Goal: Task Accomplishment & Management: Complete application form

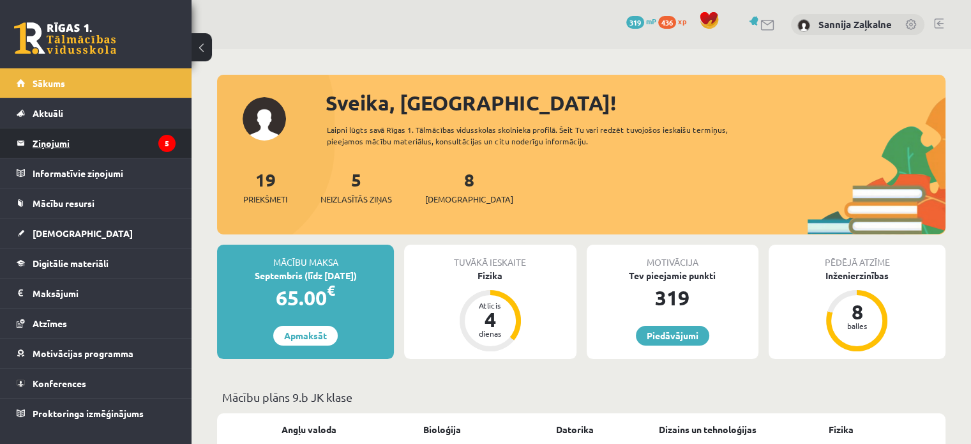
click at [112, 155] on legend "Ziņojumi 5" at bounding box center [104, 142] width 143 height 29
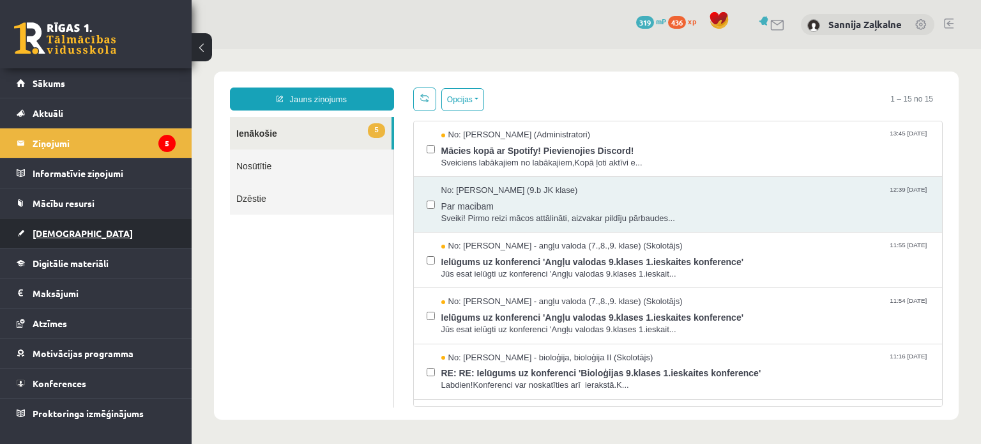
click at [65, 231] on span "[DEMOGRAPHIC_DATA]" at bounding box center [83, 232] width 100 height 11
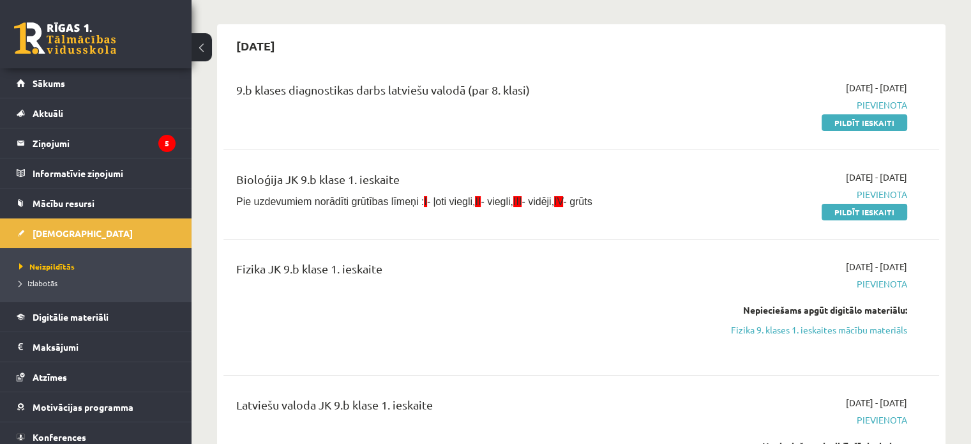
scroll to position [64, 0]
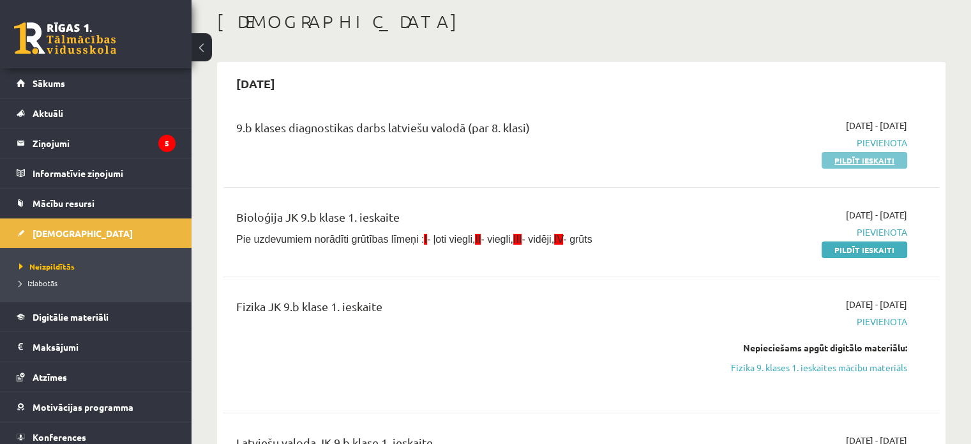
click at [866, 157] on link "Pildīt ieskaiti" at bounding box center [865, 160] width 86 height 17
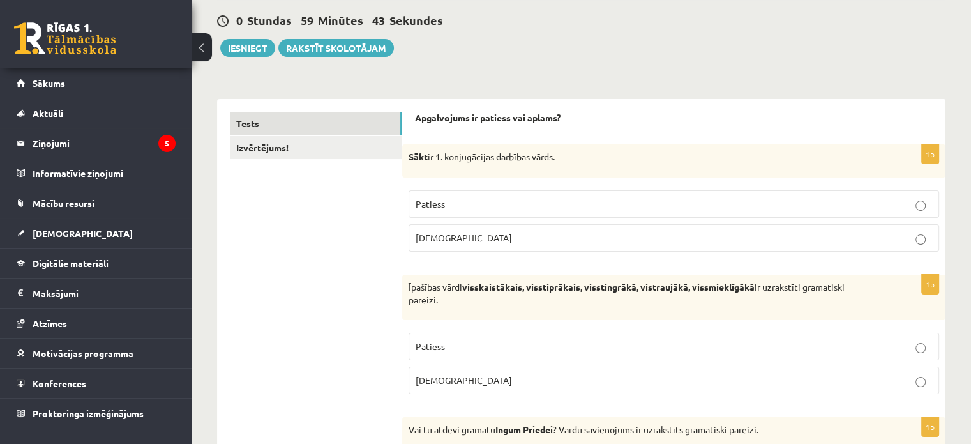
scroll to position [128, 0]
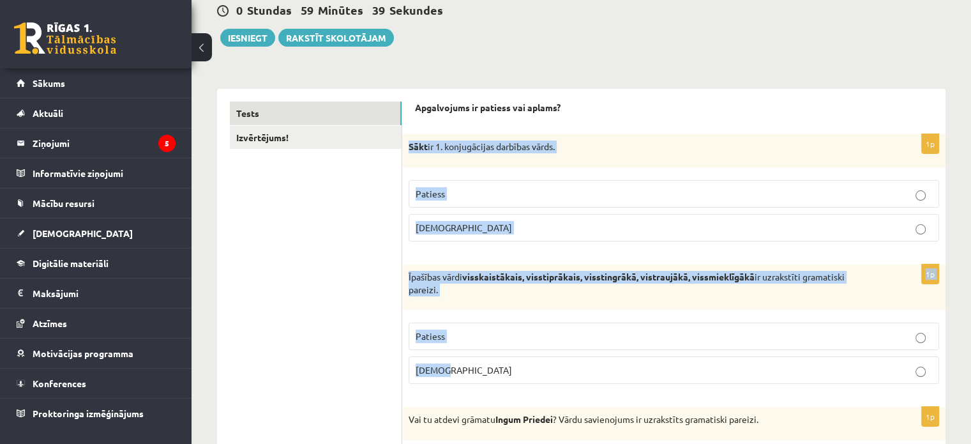
drag, startPoint x: 409, startPoint y: 144, endPoint x: 612, endPoint y: 368, distance: 302.4
copy form "Sākt ir 1. konjugācijas darbības vārds. Patiess [DEMOGRAPHIC_DATA] 1p Īpašības …"
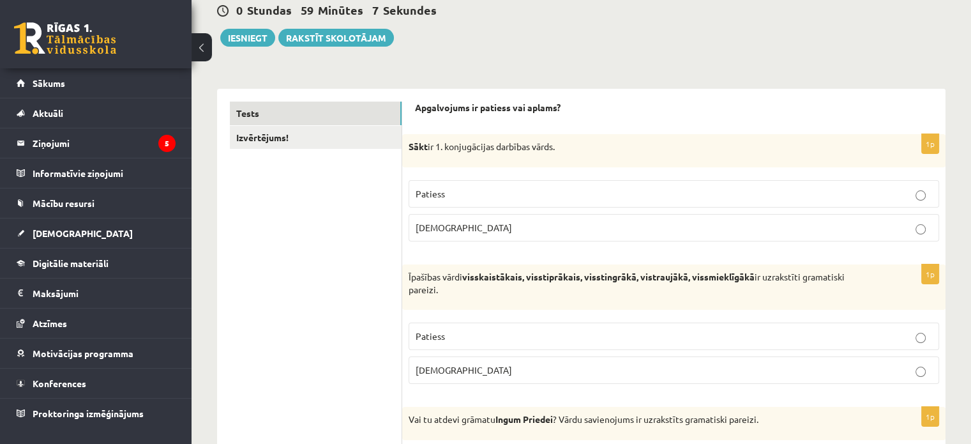
drag, startPoint x: 363, startPoint y: 262, endPoint x: 412, endPoint y: 243, distance: 52.5
click at [451, 232] on p "[DEMOGRAPHIC_DATA]" at bounding box center [674, 227] width 517 height 13
click at [466, 338] on p "Patiess" at bounding box center [674, 335] width 517 height 13
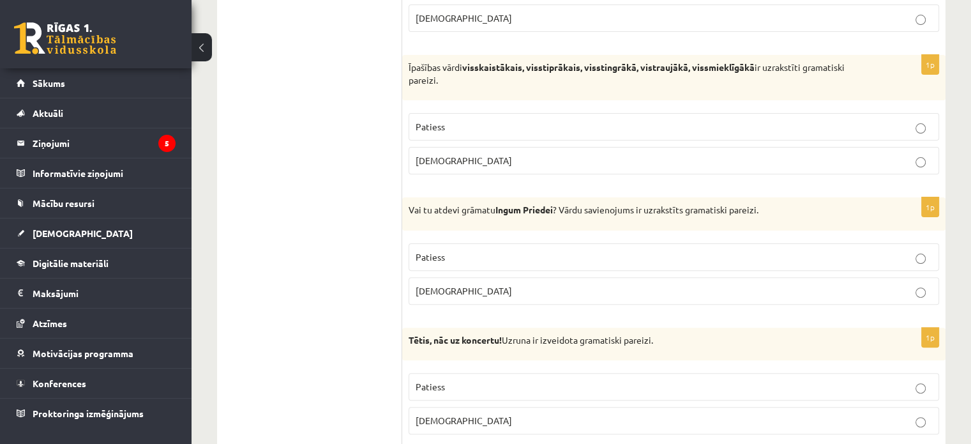
scroll to position [383, 0]
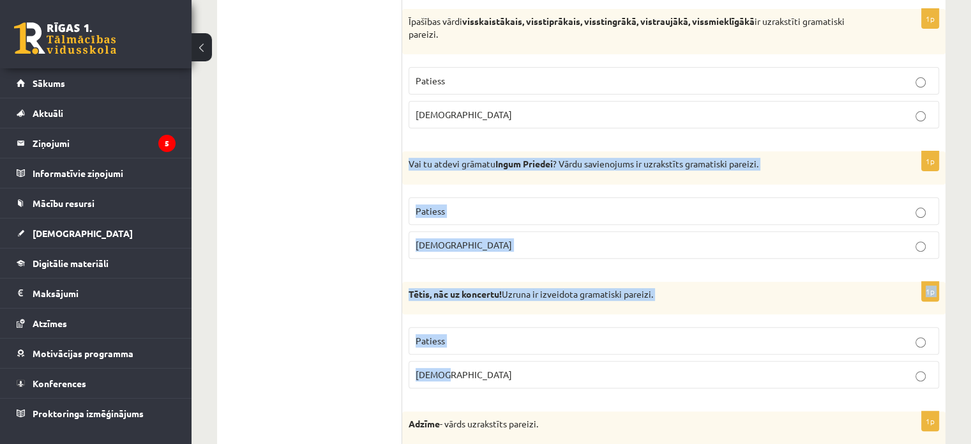
drag, startPoint x: 408, startPoint y: 157, endPoint x: 715, endPoint y: 370, distance: 373.0
copy form "Vai tu atdevi grāmatu [PERSON_NAME] ? Vārdu savienojums ir uzrakstīts gramatisk…"
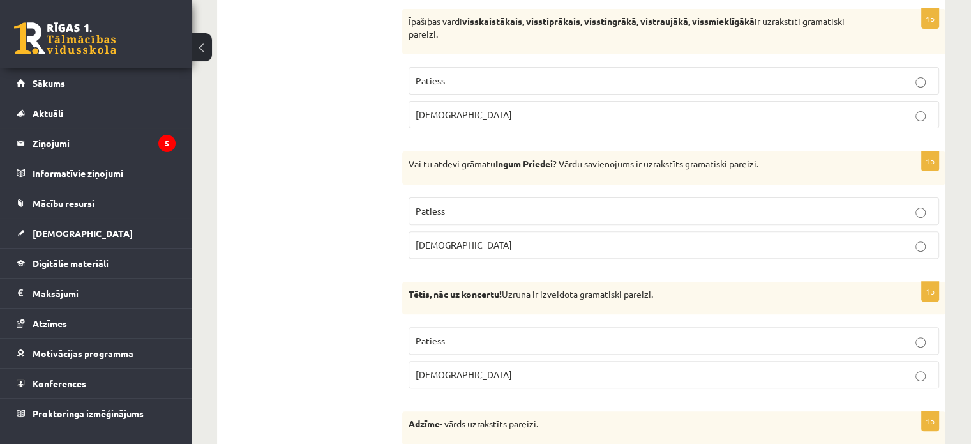
click at [506, 213] on p "Patiess" at bounding box center [674, 210] width 517 height 13
click at [520, 374] on p "Aplams" at bounding box center [674, 374] width 517 height 13
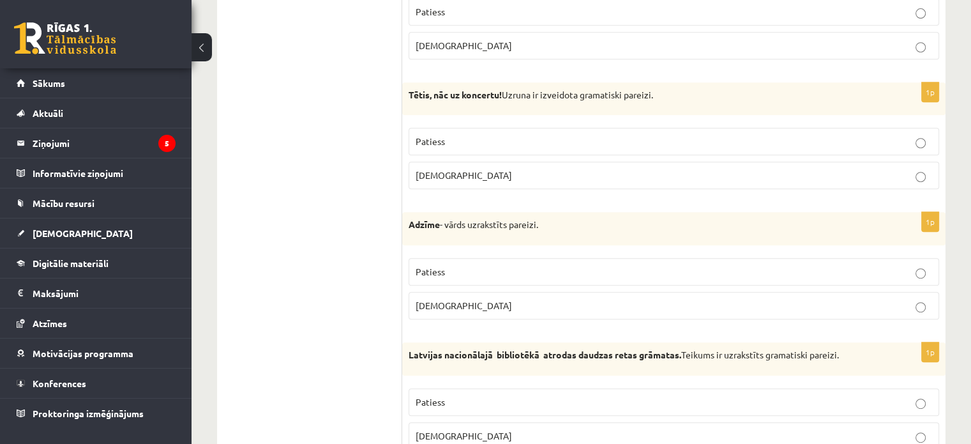
scroll to position [639, 0]
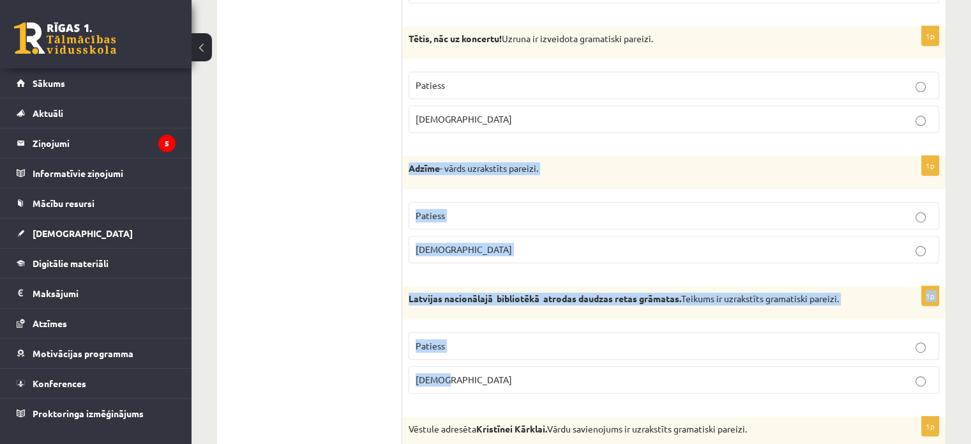
drag, startPoint x: 411, startPoint y: 164, endPoint x: 614, endPoint y: 379, distance: 295.4
copy form "Adzīme - vārds uzrakstīts pareizi. Patiess Aplams 1p Latvijas nacionālajā bibli…"
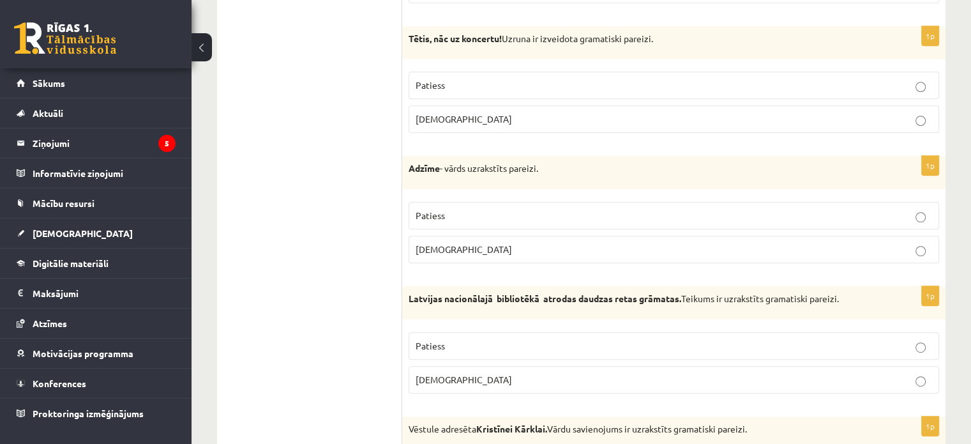
drag, startPoint x: 338, startPoint y: 224, endPoint x: 342, endPoint y: 178, distance: 46.1
click at [508, 243] on p "Aplams" at bounding box center [674, 249] width 517 height 13
click at [506, 342] on p "Patiess" at bounding box center [674, 345] width 517 height 13
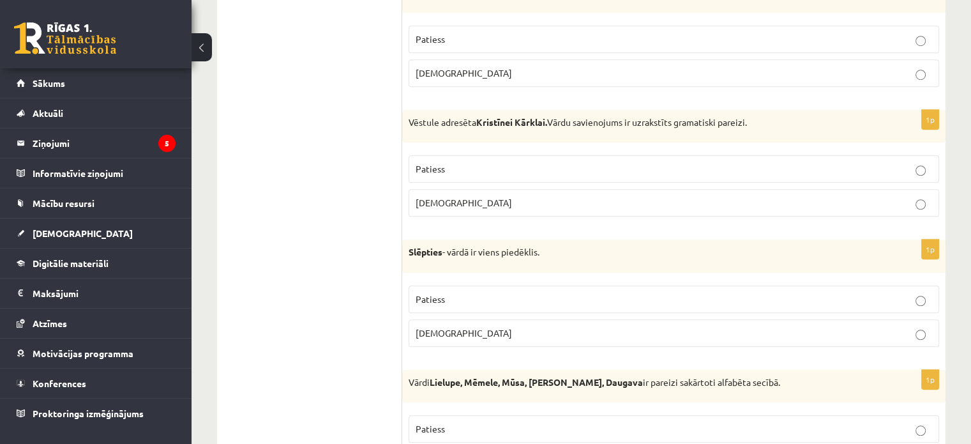
scroll to position [1022, 0]
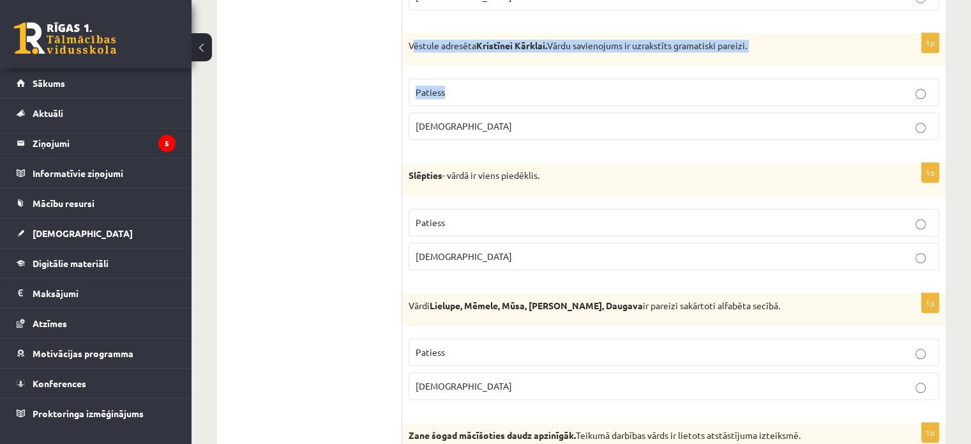
drag, startPoint x: 412, startPoint y: 42, endPoint x: 485, endPoint y: 70, distance: 78.0
click at [485, 70] on div "1p Vēstule adresēta Kristīnei Kārklai. Vārdu savienojums ir uzrakstīts gramatis…" at bounding box center [673, 91] width 543 height 117
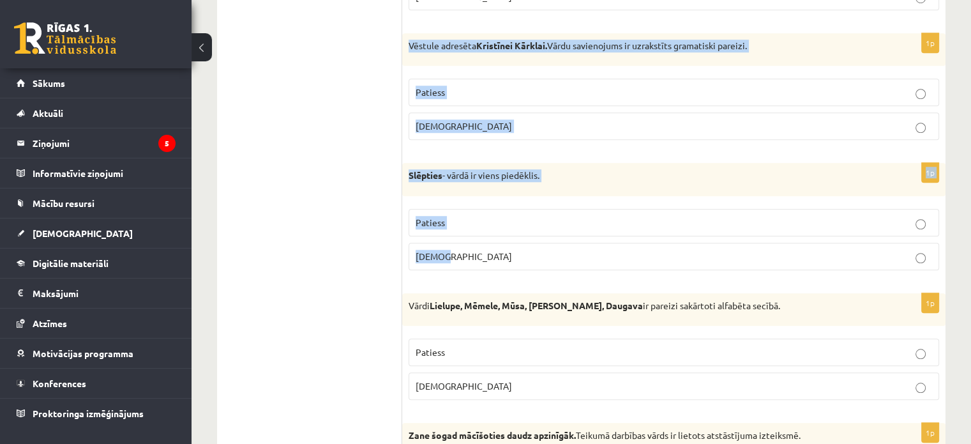
drag, startPoint x: 408, startPoint y: 40, endPoint x: 562, endPoint y: 250, distance: 260.9
copy form "Vēstule adresēta Kristīnei Kārklai. Vārdu savienojums ir uzrakstīts gramatiski …"
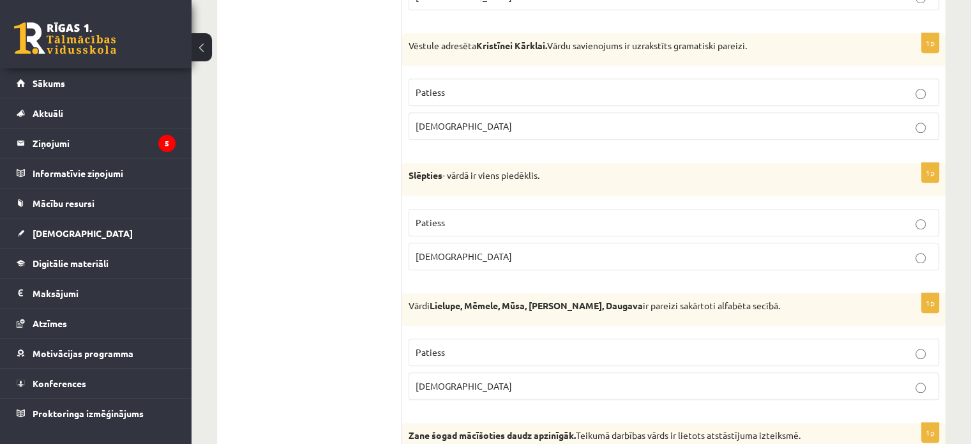
click at [550, 91] on p "Patiess" at bounding box center [674, 92] width 517 height 13
click at [515, 250] on p "Aplams" at bounding box center [674, 256] width 517 height 13
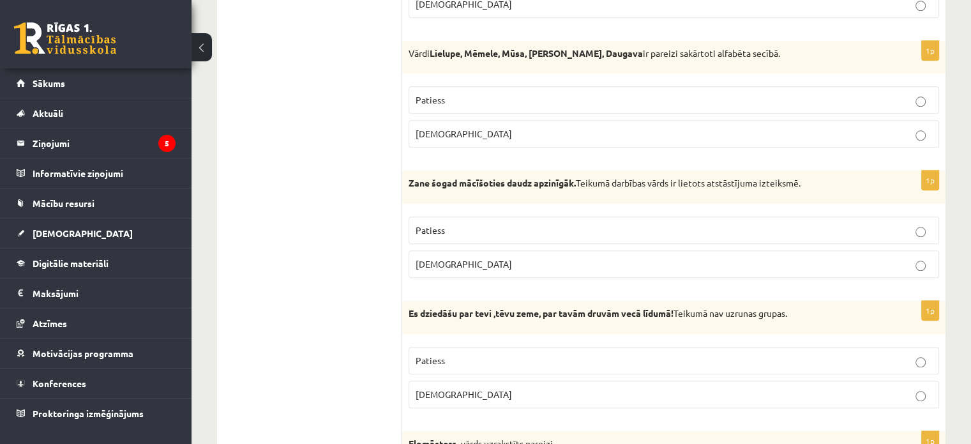
scroll to position [1277, 0]
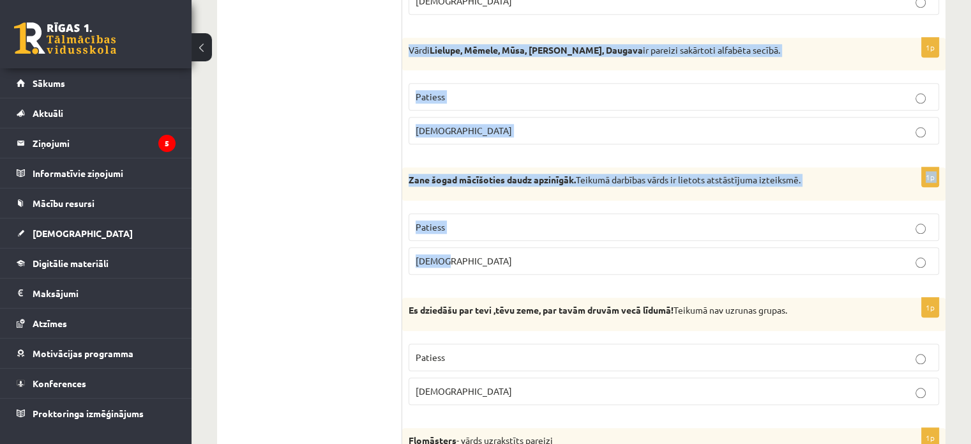
drag, startPoint x: 408, startPoint y: 45, endPoint x: 729, endPoint y: 261, distance: 386.8
copy form "Vārdi Lielupe, Mēmele, Mūsa, Misa, Daugava ir pareizi sakārtoti alfabēta secībā…"
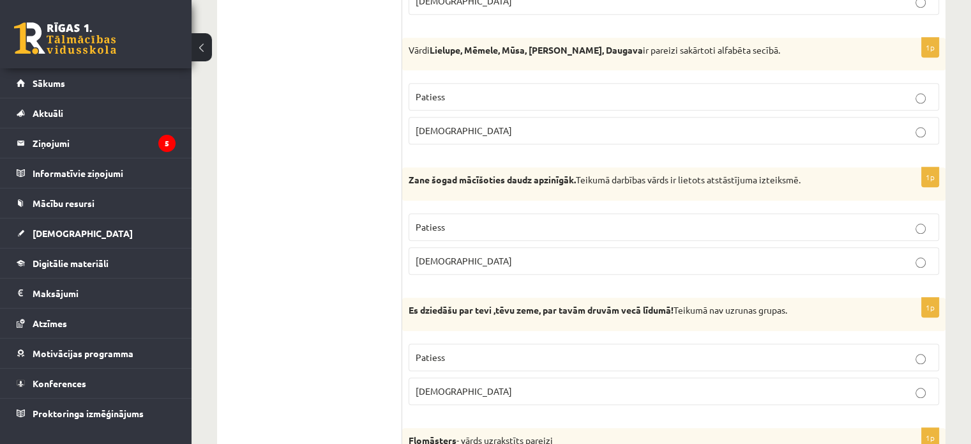
drag, startPoint x: 276, startPoint y: 185, endPoint x: 235, endPoint y: 89, distance: 105.0
click at [458, 125] on p "Aplams" at bounding box center [674, 130] width 517 height 13
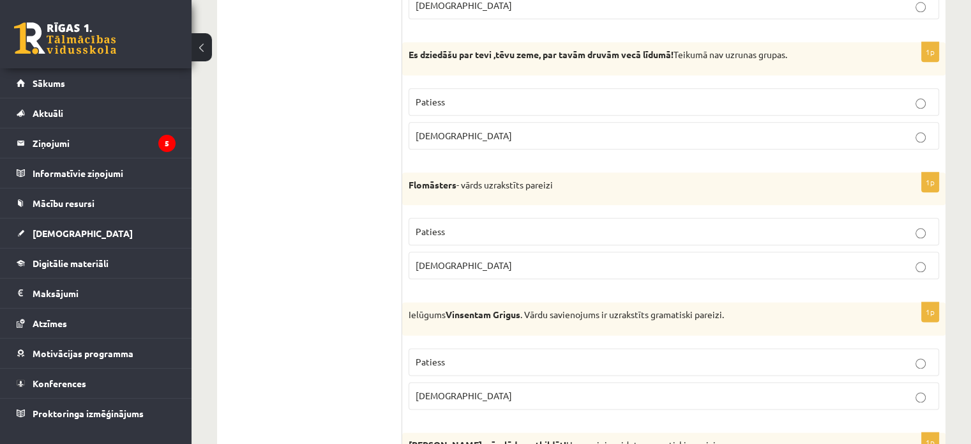
scroll to position [1469, 0]
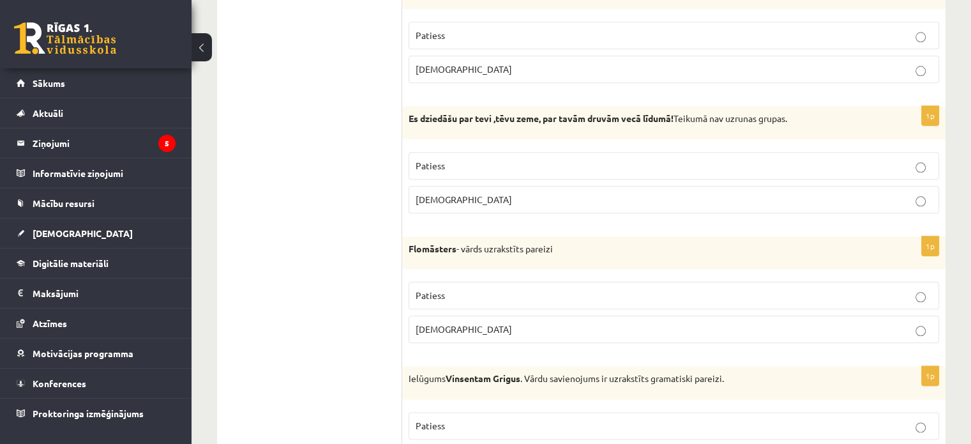
click at [468, 163] on p "Patiess" at bounding box center [674, 165] width 517 height 13
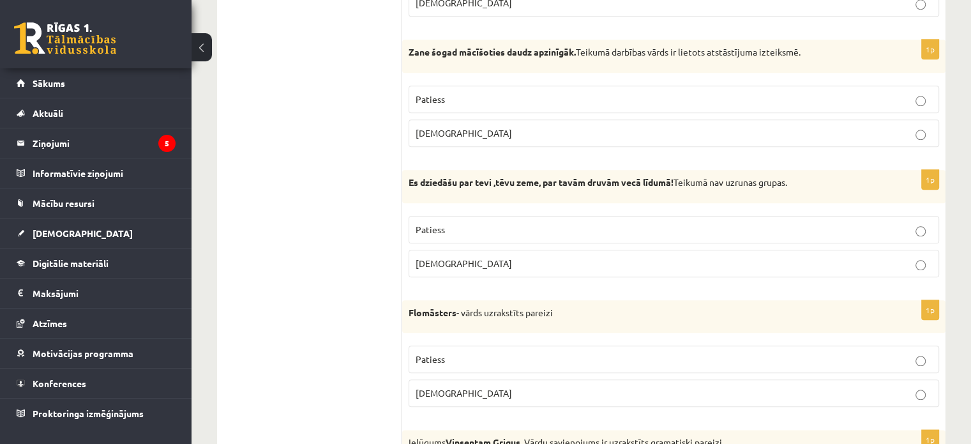
click at [492, 93] on p "Patiess" at bounding box center [674, 99] width 517 height 13
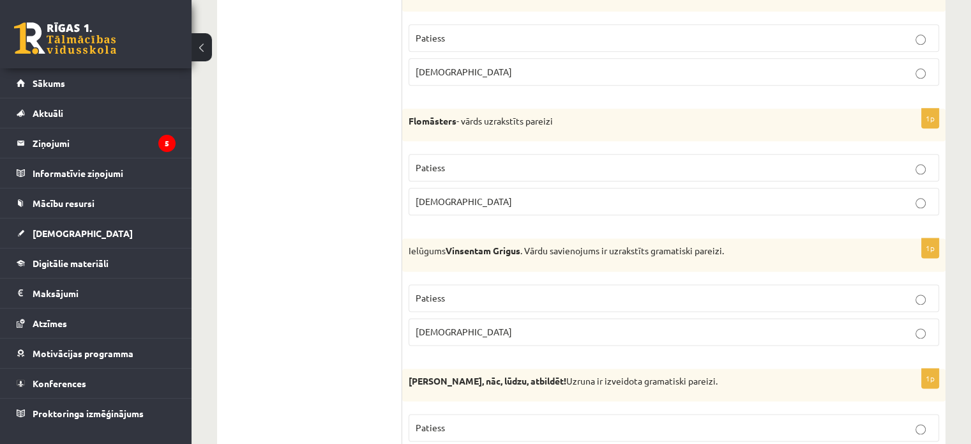
scroll to position [1532, 0]
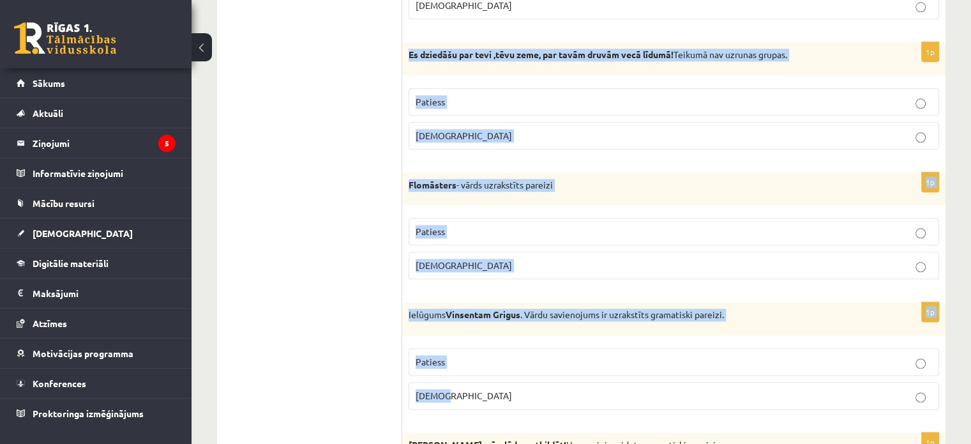
drag, startPoint x: 405, startPoint y: 50, endPoint x: 771, endPoint y: 390, distance: 499.3
copy form "Es dziedāšu par tevi ,tēvu zeme, par tavām druvām vecā līdumā! Teikumā nav uzru…"
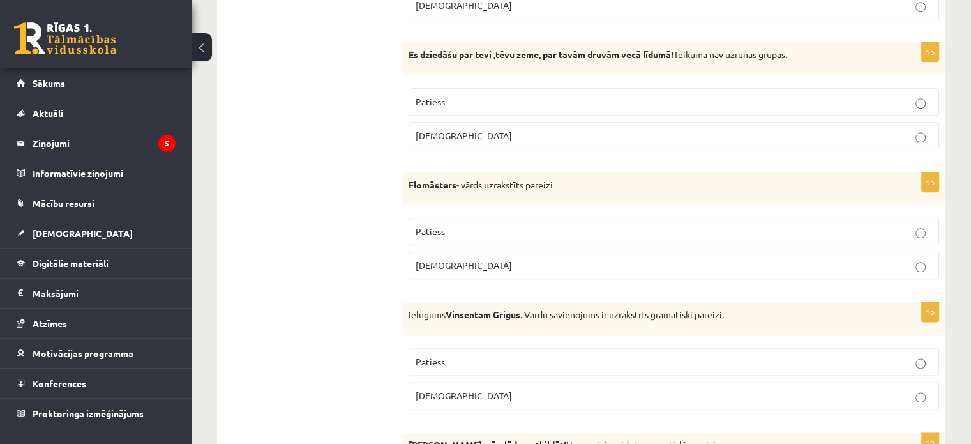
drag, startPoint x: 344, startPoint y: 125, endPoint x: 393, endPoint y: 128, distance: 49.9
click at [617, 139] on label "Aplams" at bounding box center [674, 135] width 531 height 27
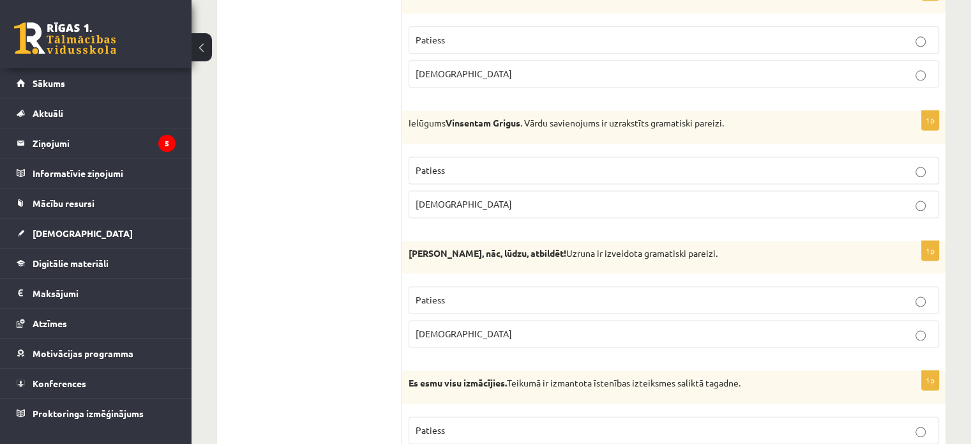
scroll to position [1660, 0]
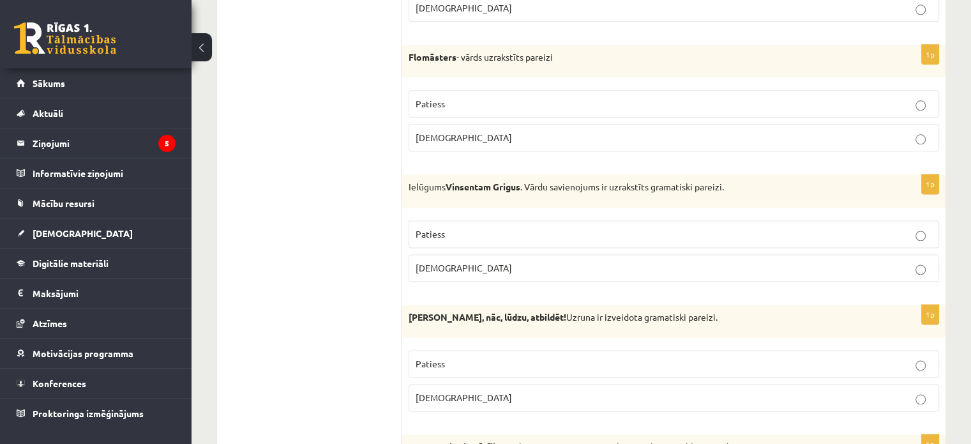
click at [605, 141] on label "Aplams" at bounding box center [674, 137] width 531 height 27
click at [559, 262] on p "Aplams" at bounding box center [674, 267] width 517 height 13
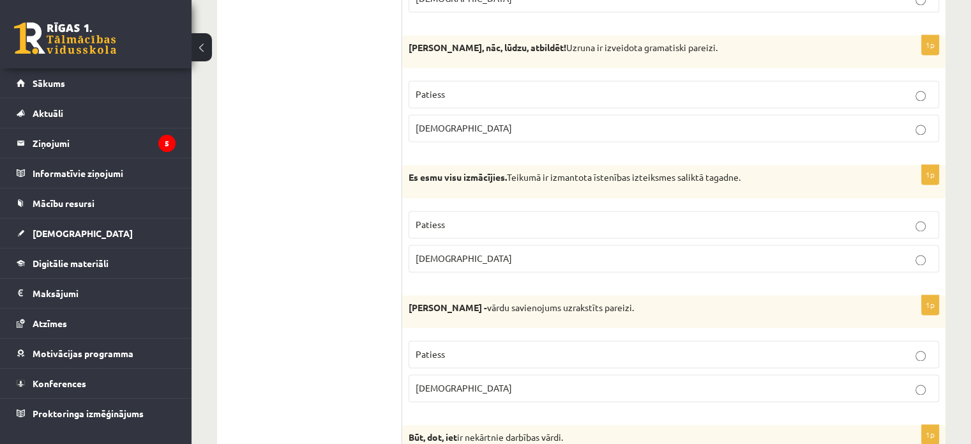
scroll to position [1916, 0]
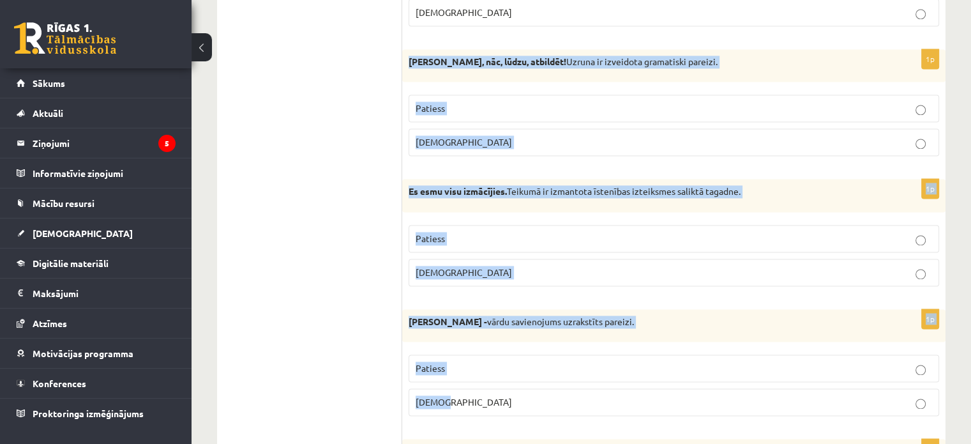
drag, startPoint x: 409, startPoint y: 52, endPoint x: 647, endPoint y: 385, distance: 409.1
click at [647, 385] on form "Apgalvojums ir patiess vai aplams? 1p Sākt ir 1. konjugācijas darbības vārds. P…" at bounding box center [674, 287] width 518 height 3946
copy form "Normunds Bērz, nāc, lūdzu, atbildēt! Uzruna ir izveidota gramatiski pareizi. Pa…"
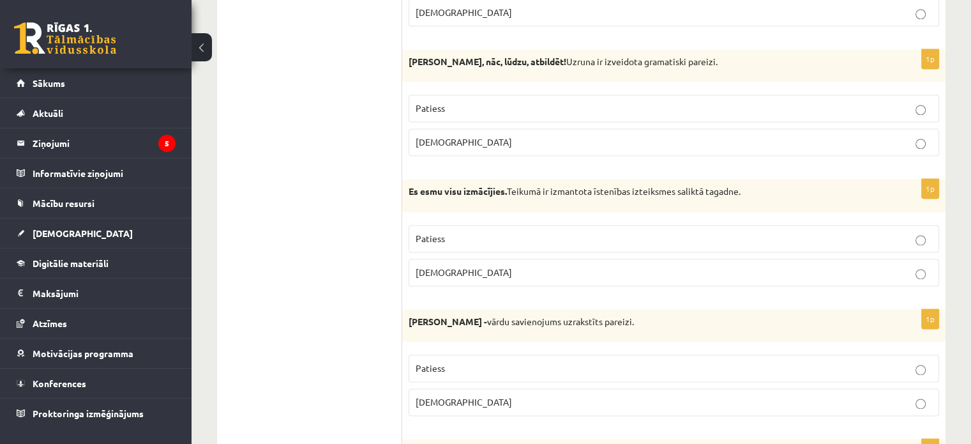
click at [311, 150] on ul "Tests Izvērtējums!" at bounding box center [316, 287] width 172 height 3946
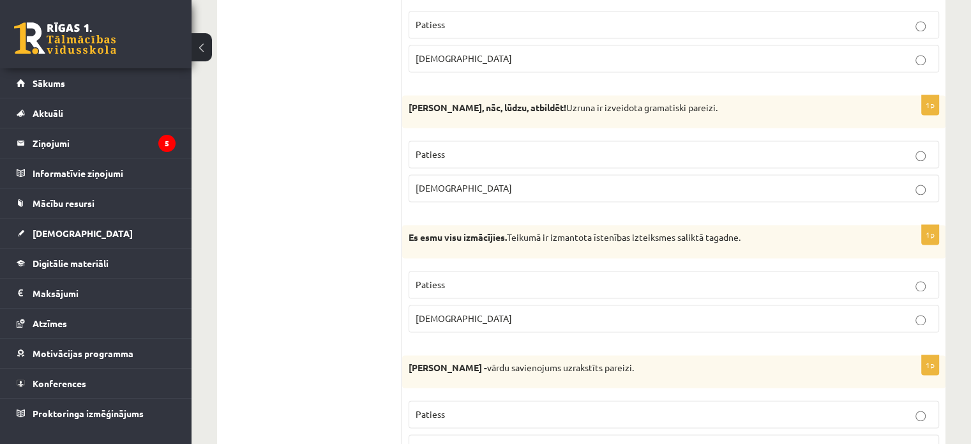
scroll to position [1852, 0]
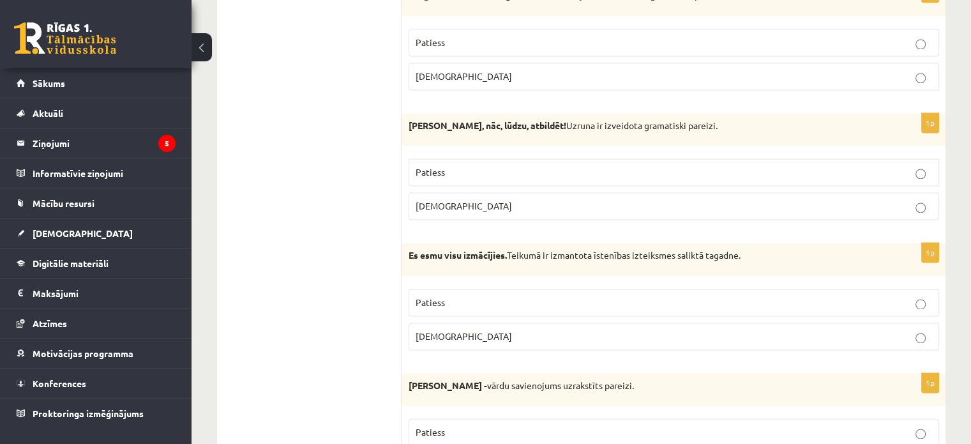
click at [516, 204] on p "Aplams" at bounding box center [674, 205] width 517 height 13
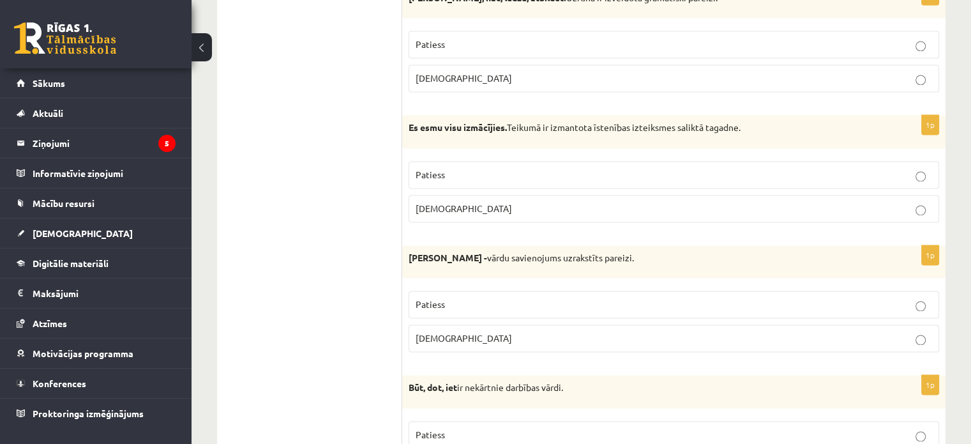
scroll to position [2043, 0]
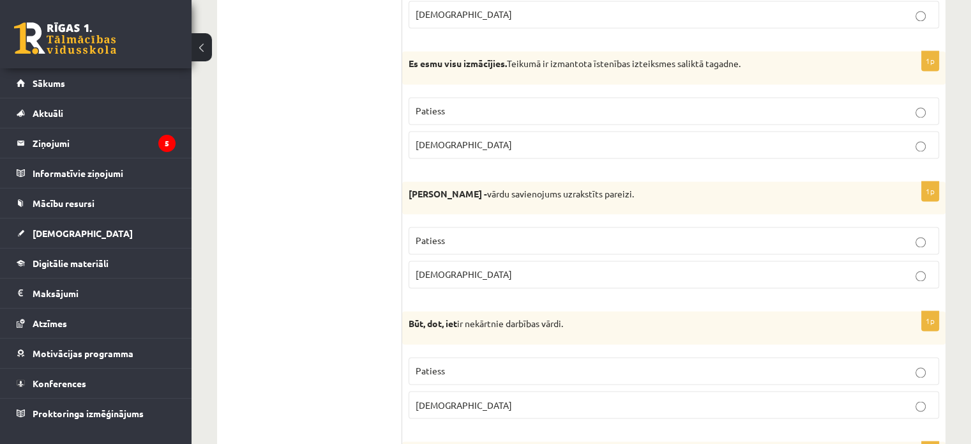
click at [598, 114] on label "Patiess" at bounding box center [674, 110] width 531 height 27
click at [526, 270] on p "Aplams" at bounding box center [674, 274] width 517 height 13
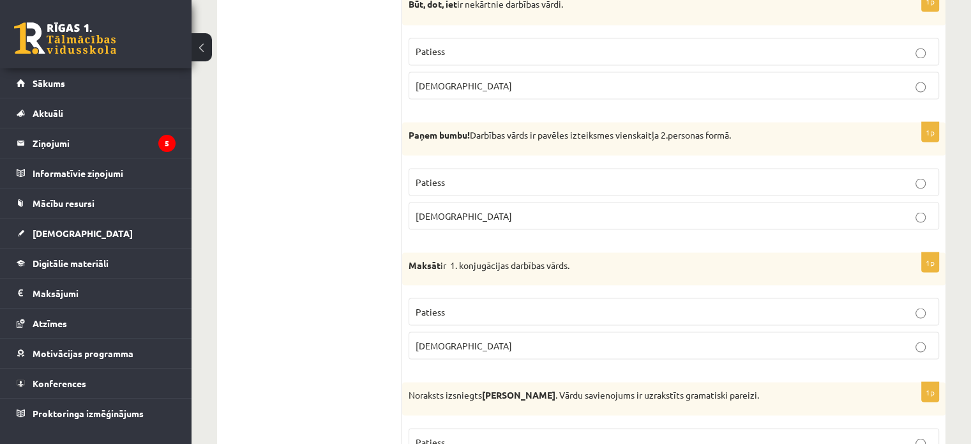
scroll to position [2299, 0]
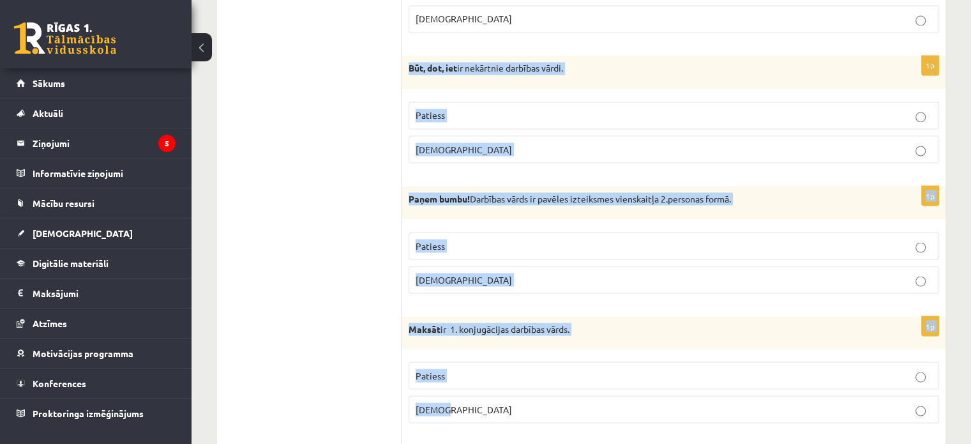
drag, startPoint x: 409, startPoint y: 56, endPoint x: 659, endPoint y: 385, distance: 413.3
copy form "Būt, dot, iet ir nekārtnie darbības vārdi. Patiess Aplams 1p Paņem bumbu! Darbī…"
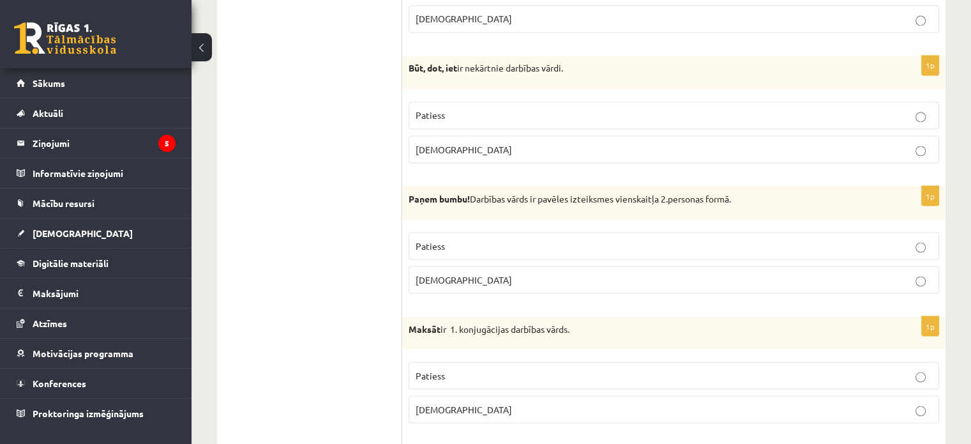
click at [546, 102] on label "Patiess" at bounding box center [674, 115] width 531 height 27
click at [521, 242] on p "Patiess" at bounding box center [674, 245] width 517 height 13
click at [616, 368] on p "Patiess" at bounding box center [674, 374] width 517 height 13
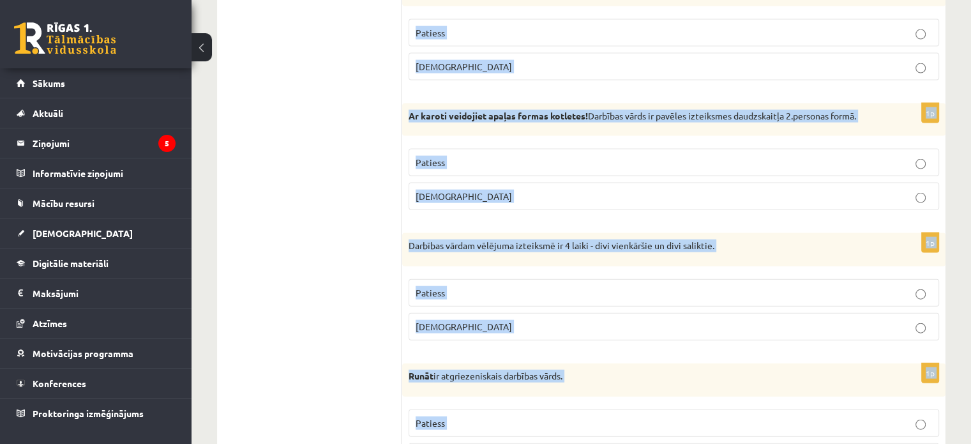
scroll to position [2790, 0]
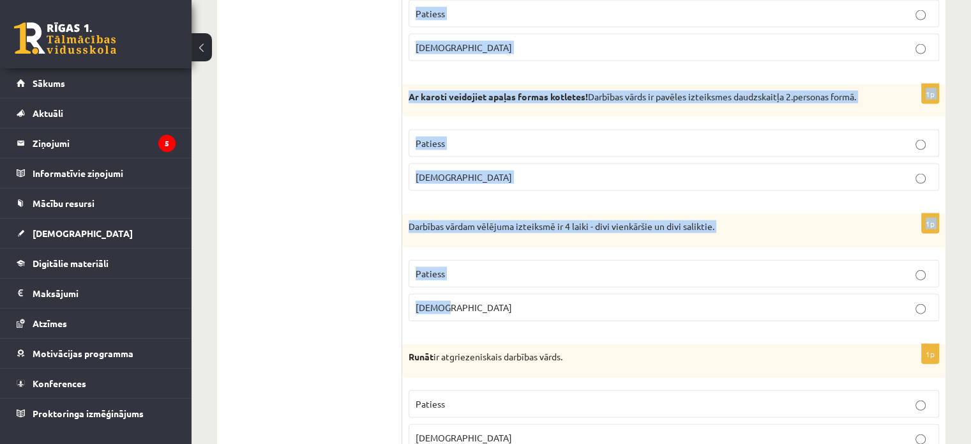
drag, startPoint x: 409, startPoint y: 129, endPoint x: 741, endPoint y: 311, distance: 378.1
copy form "Noraksts izsniegts Jurim Cinkum . Vārdu savienojums ir uzrakstīts gramatiski pa…"
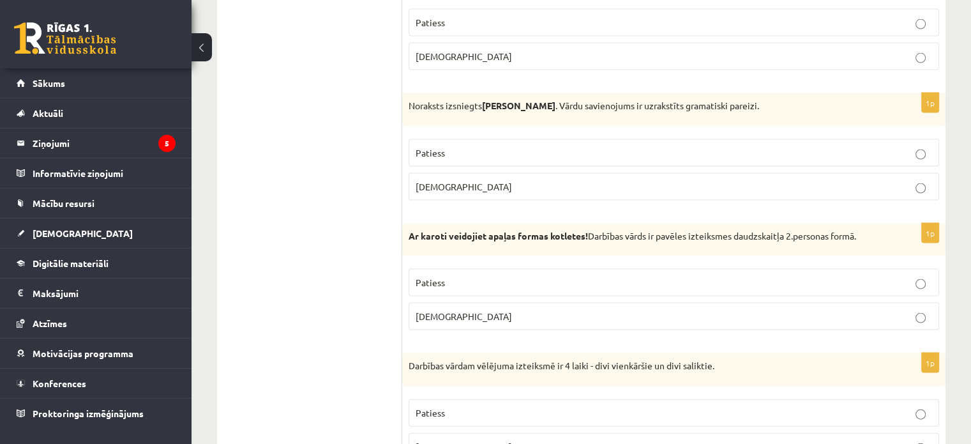
scroll to position [2599, 0]
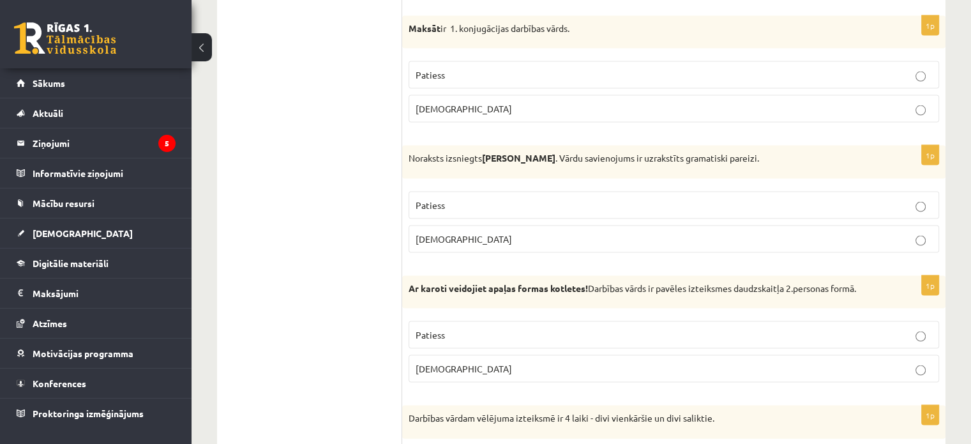
click at [496, 232] on p "Aplams" at bounding box center [674, 238] width 517 height 13
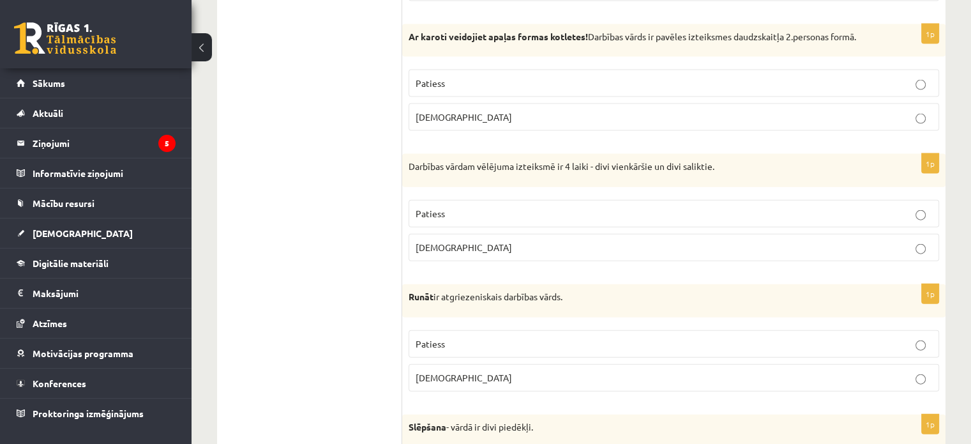
scroll to position [2854, 0]
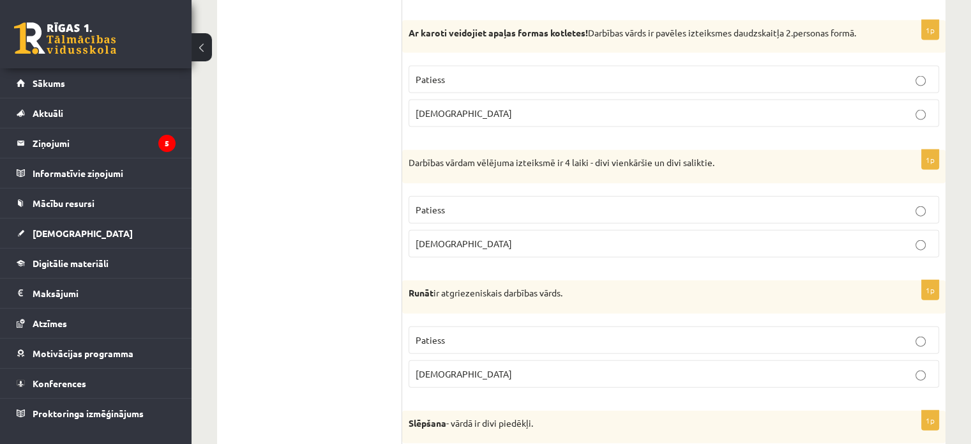
drag, startPoint x: 521, startPoint y: 82, endPoint x: 470, endPoint y: 42, distance: 65.4
click at [521, 79] on label "Patiess" at bounding box center [674, 79] width 531 height 27
drag, startPoint x: 543, startPoint y: 199, endPoint x: 524, endPoint y: 192, distance: 20.4
click at [543, 203] on p "Patiess" at bounding box center [674, 209] width 517 height 13
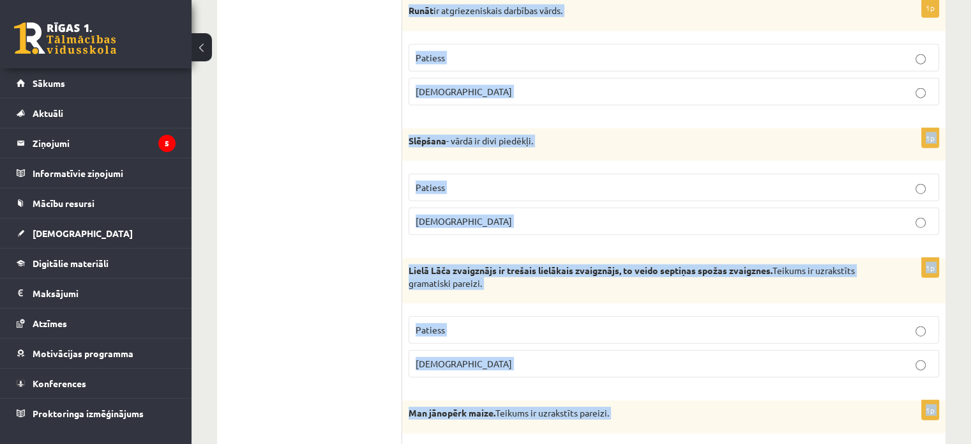
scroll to position [3172, 0]
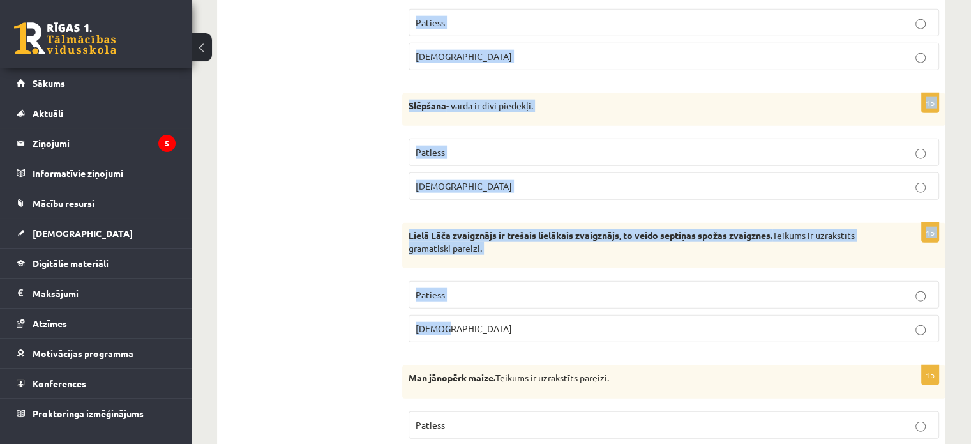
drag, startPoint x: 411, startPoint y: 91, endPoint x: 753, endPoint y: 339, distance: 423.4
copy form "Runāt ir atgriezeniskais darbības vārds. Patiess Aplams 1p Slēpšana - vārdā ir …"
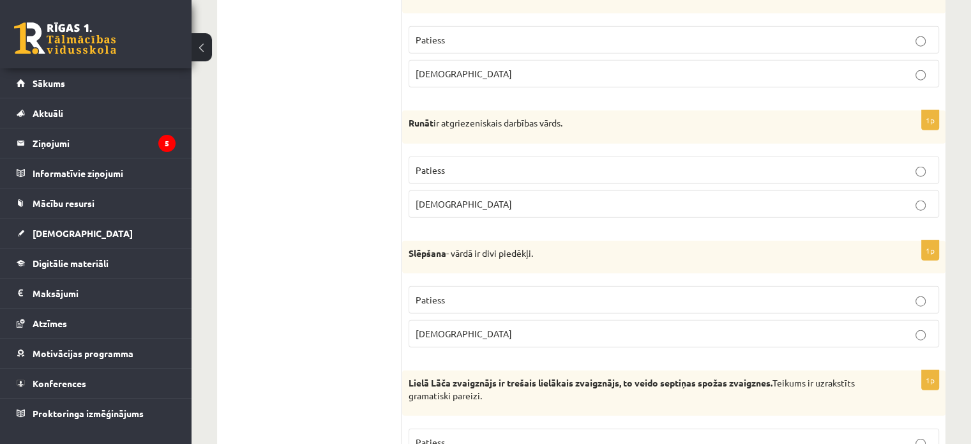
scroll to position [2980, 0]
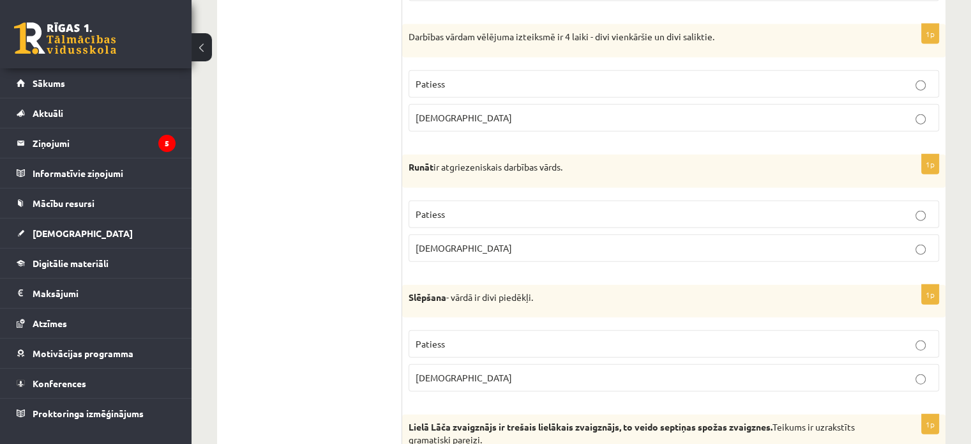
click at [459, 241] on p "Aplams" at bounding box center [674, 247] width 517 height 13
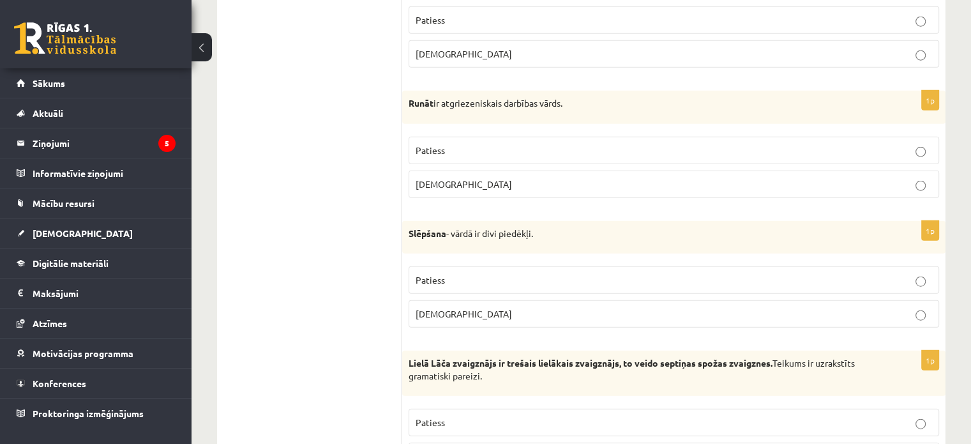
scroll to position [3108, 0]
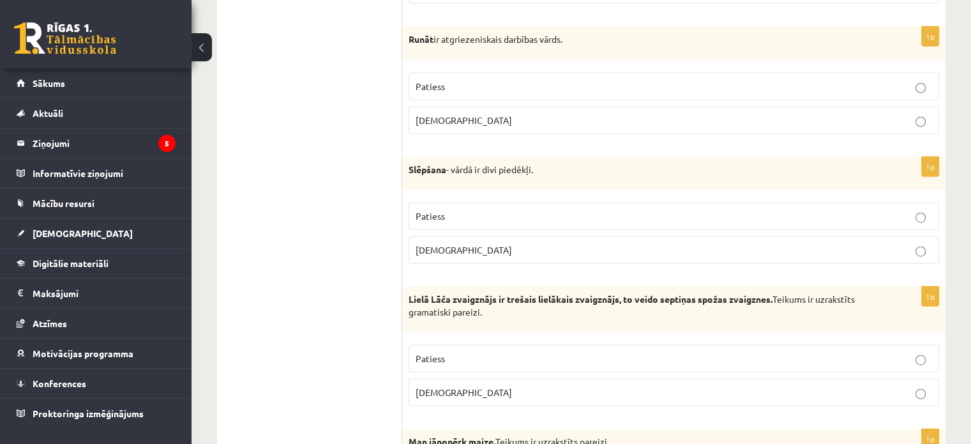
click at [497, 236] on label "Aplams" at bounding box center [674, 249] width 531 height 27
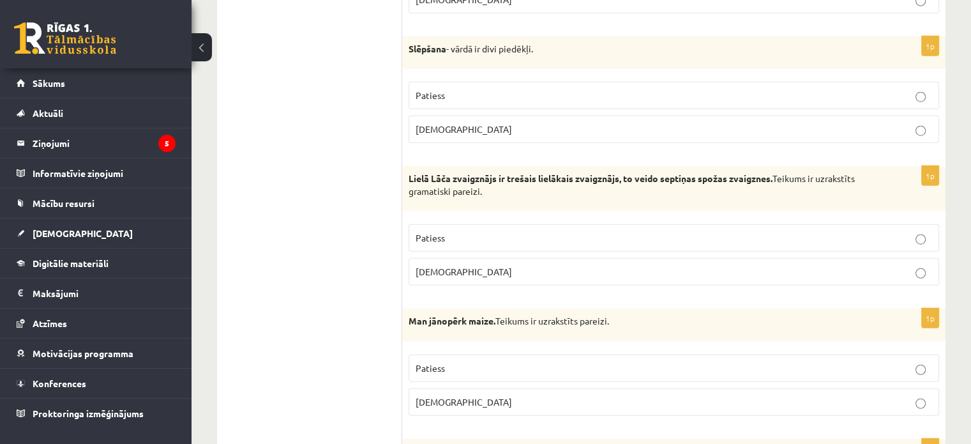
scroll to position [3235, 0]
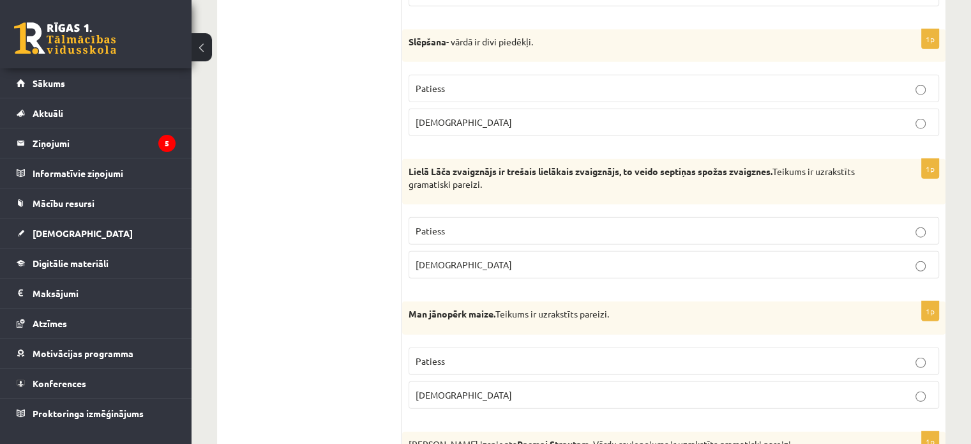
click at [504, 224] on p "Patiess" at bounding box center [674, 230] width 517 height 13
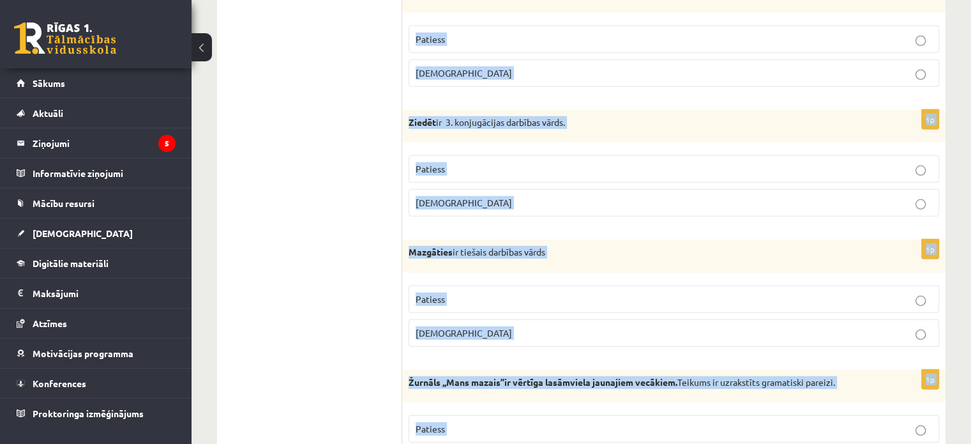
scroll to position [3753, 0]
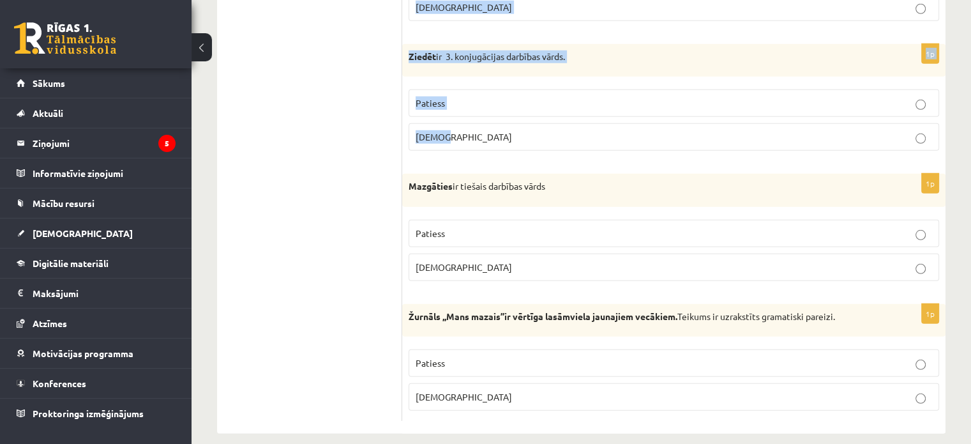
drag, startPoint x: 410, startPoint y: 168, endPoint x: 660, endPoint y: 141, distance: 251.1
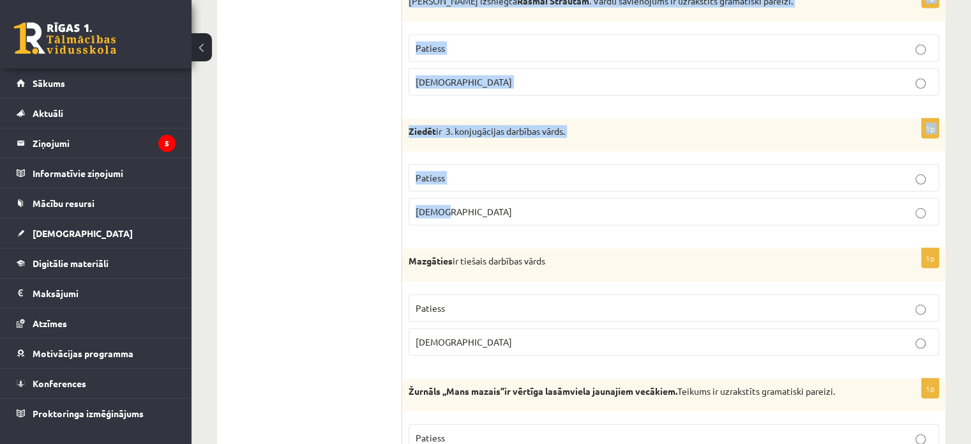
scroll to position [3626, 0]
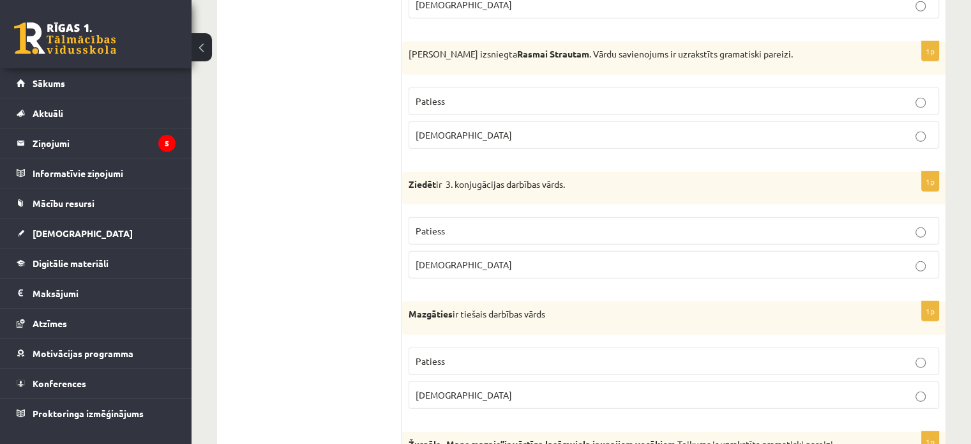
drag, startPoint x: 333, startPoint y: 174, endPoint x: 348, endPoint y: 176, distance: 15.4
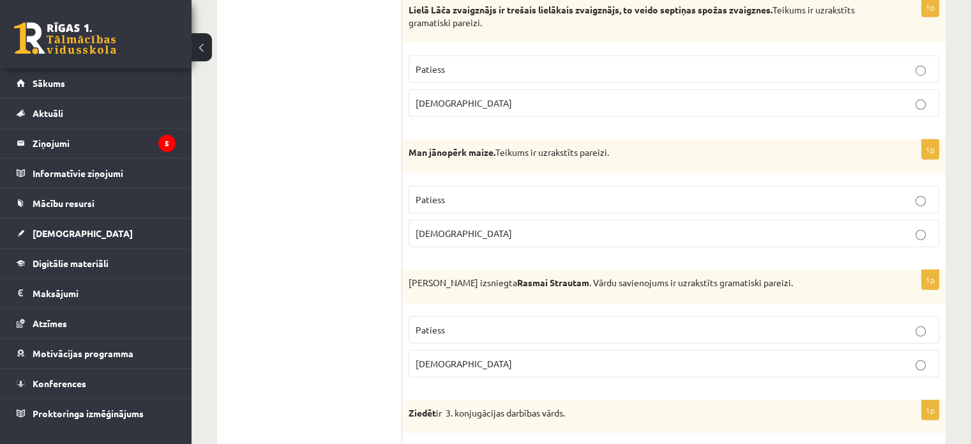
scroll to position [3434, 0]
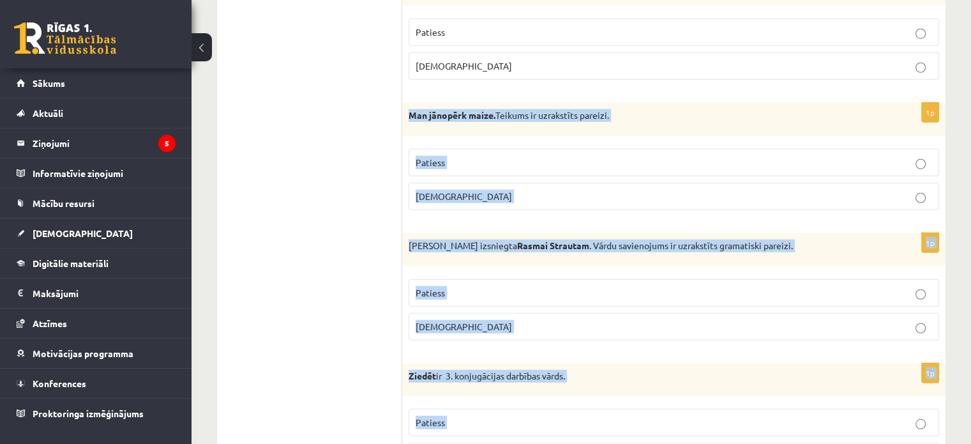
drag, startPoint x: 414, startPoint y: 102, endPoint x: 615, endPoint y: 427, distance: 382.8
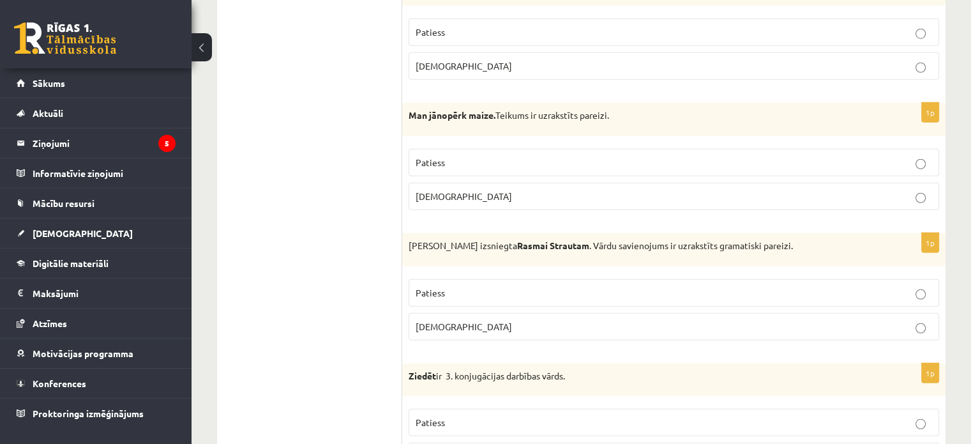
click at [543, 149] on label "Patiess" at bounding box center [674, 162] width 531 height 27
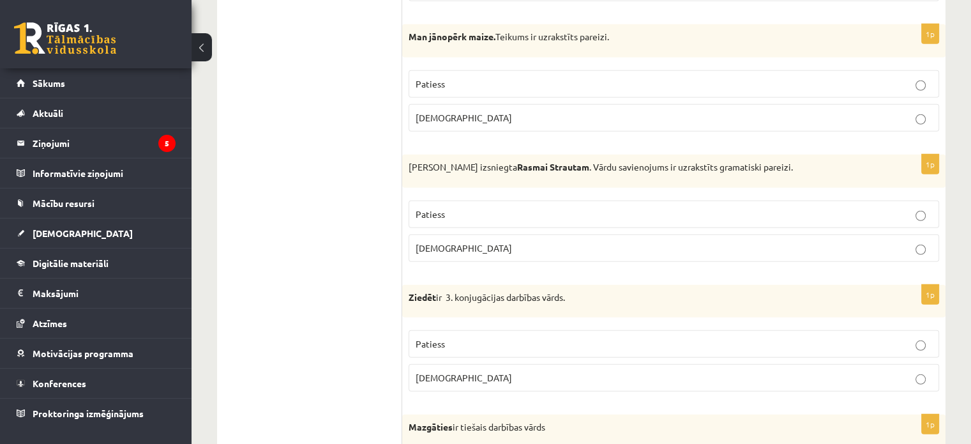
scroll to position [3562, 0]
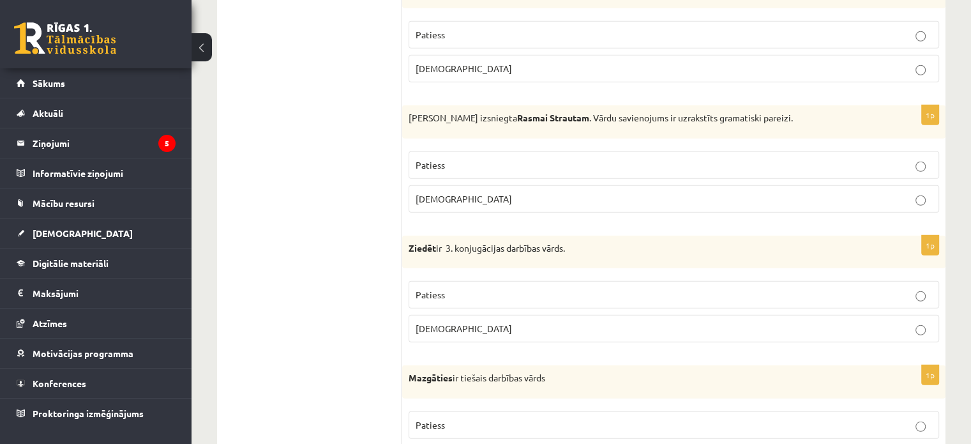
click at [511, 192] on p "Aplams" at bounding box center [674, 198] width 517 height 13
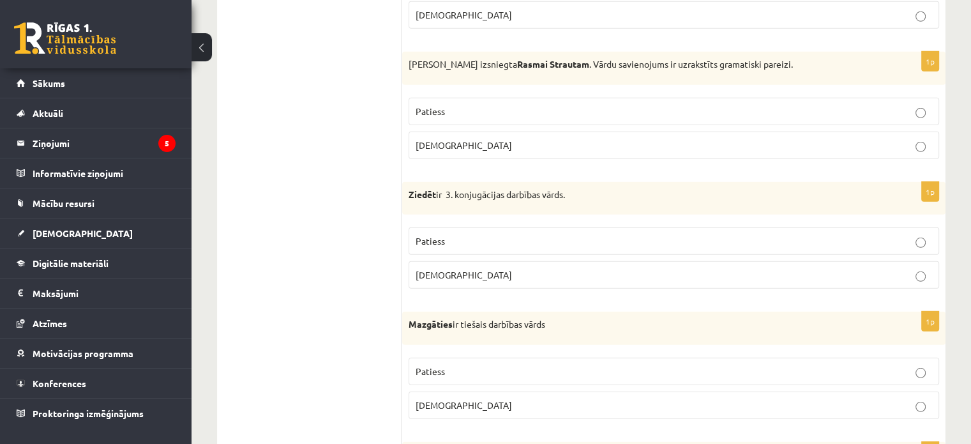
scroll to position [3689, 0]
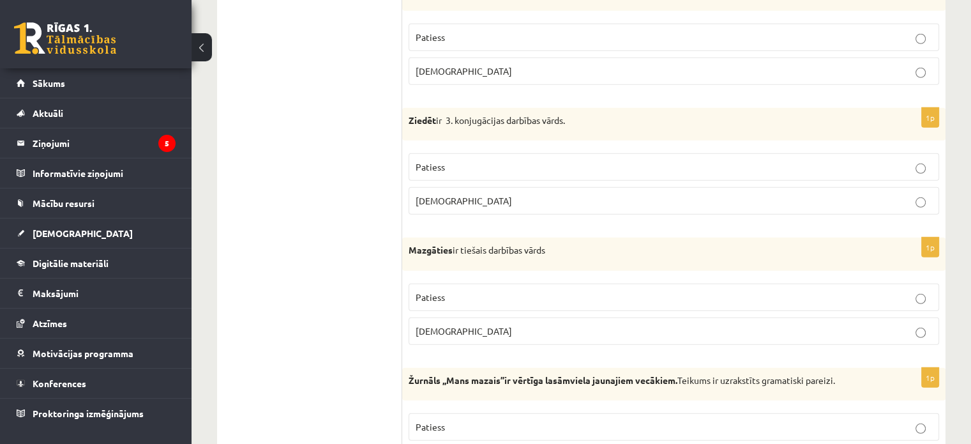
click at [575, 291] on p "Patiess" at bounding box center [674, 297] width 517 height 13
click at [782, 203] on fieldset "Patiess Aplams" at bounding box center [674, 183] width 531 height 72
click at [782, 194] on label "Aplams" at bounding box center [674, 200] width 531 height 27
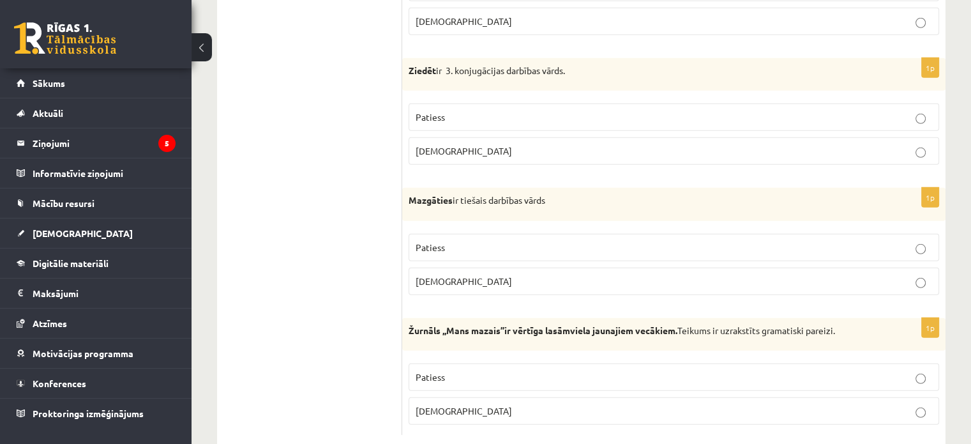
scroll to position [3753, 0]
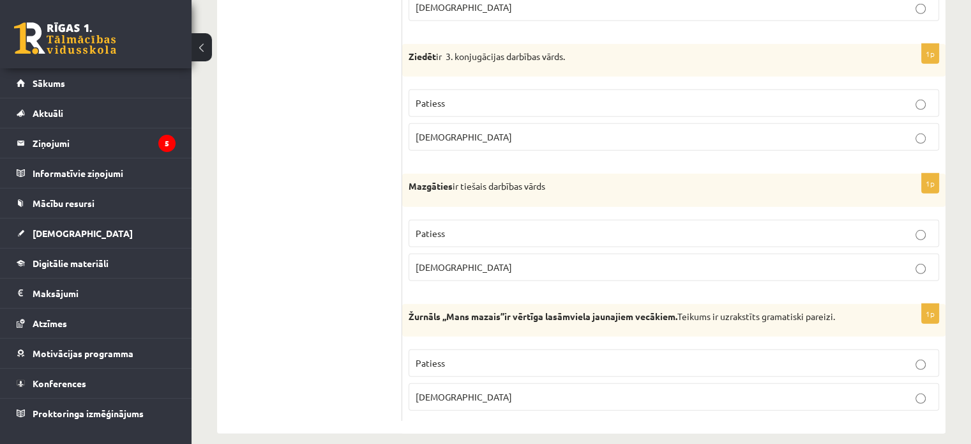
click at [835, 356] on p "Patiess" at bounding box center [674, 362] width 517 height 13
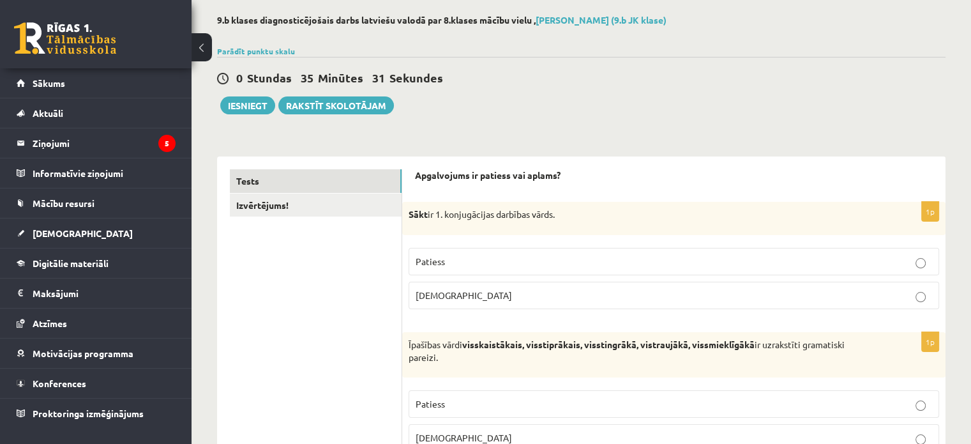
scroll to position [128, 0]
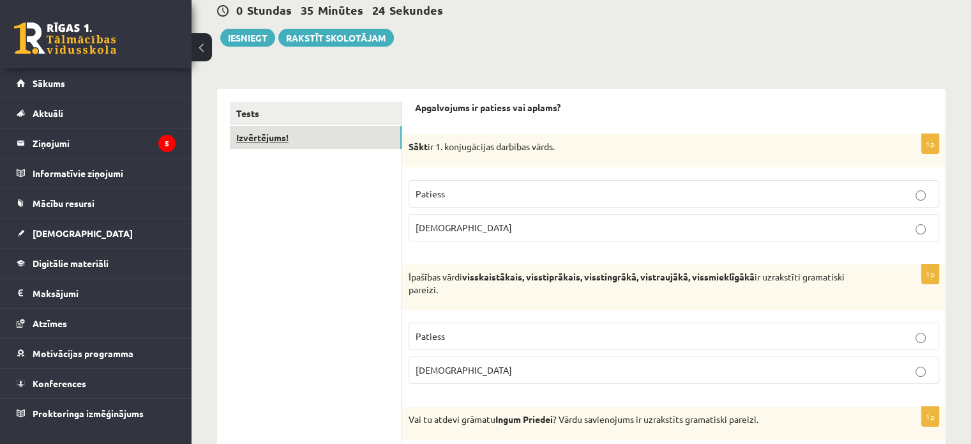
click at [262, 135] on link "Izvērtējums!" at bounding box center [316, 138] width 172 height 24
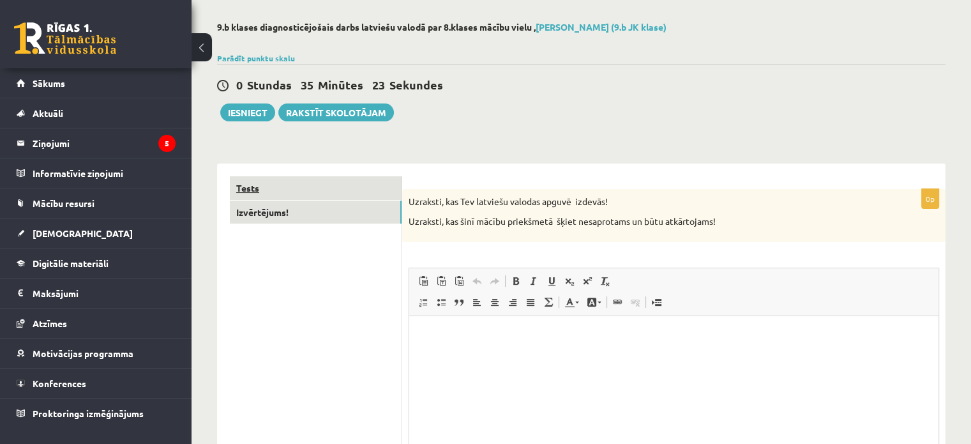
click at [326, 182] on link "Tests" at bounding box center [316, 188] width 172 height 24
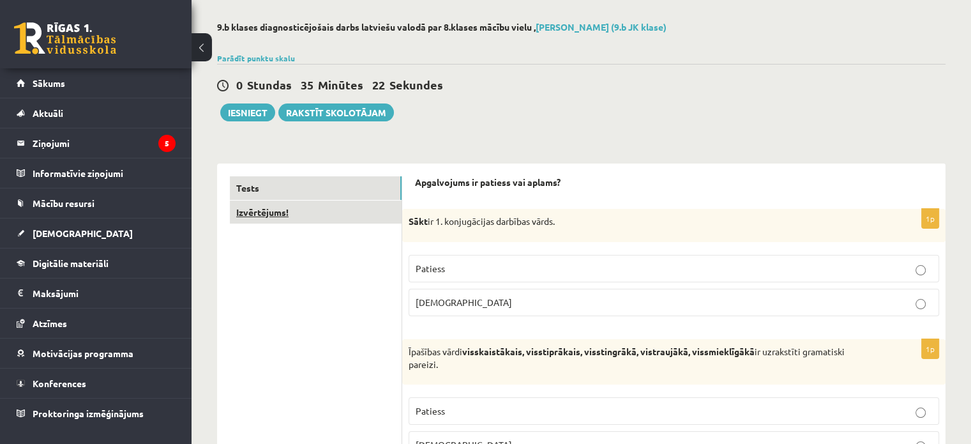
click at [301, 212] on link "Izvērtējums!" at bounding box center [316, 213] width 172 height 24
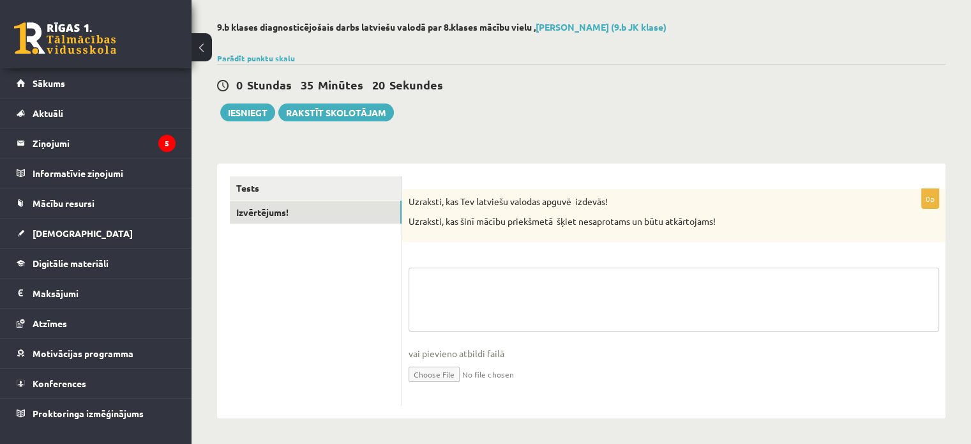
click at [499, 289] on fieldset "vai pievieno atbildi failā Iesniegtā atbilde" at bounding box center [674, 334] width 531 height 132
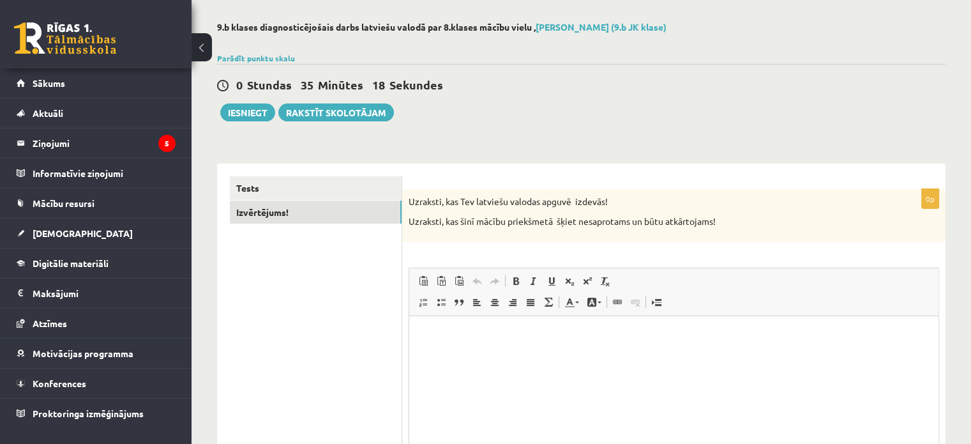
scroll to position [117, 0]
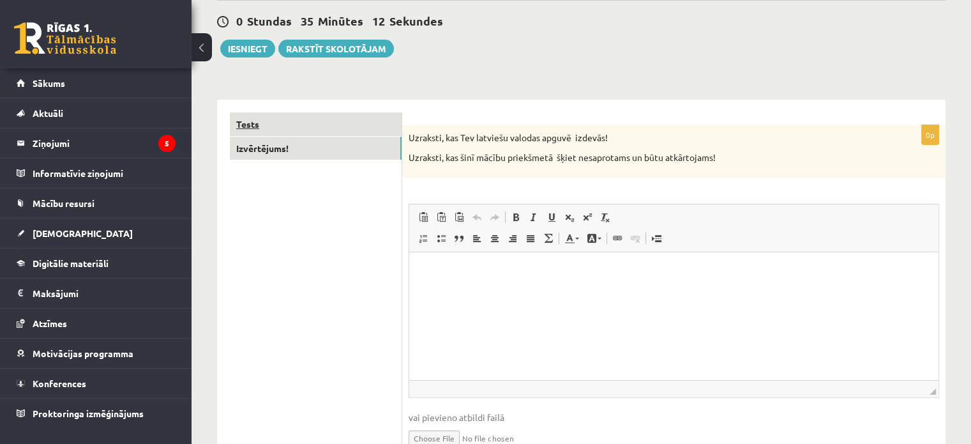
click at [287, 129] on link "Tests" at bounding box center [316, 124] width 172 height 24
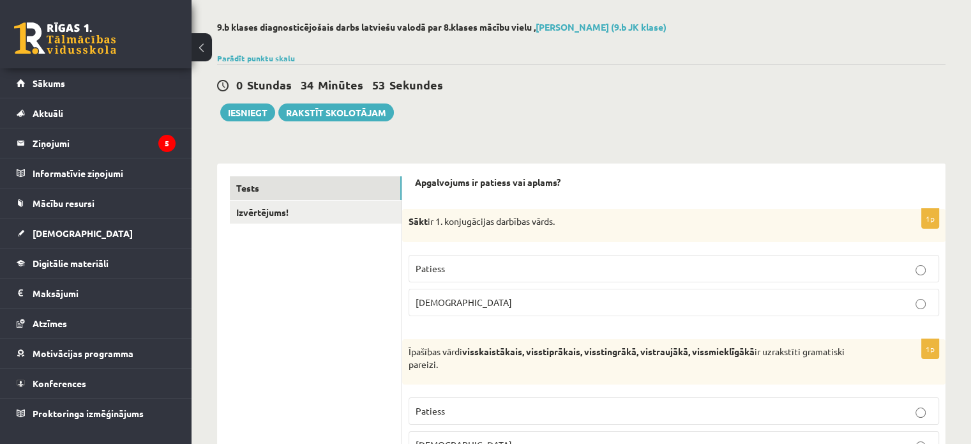
scroll to position [0, 0]
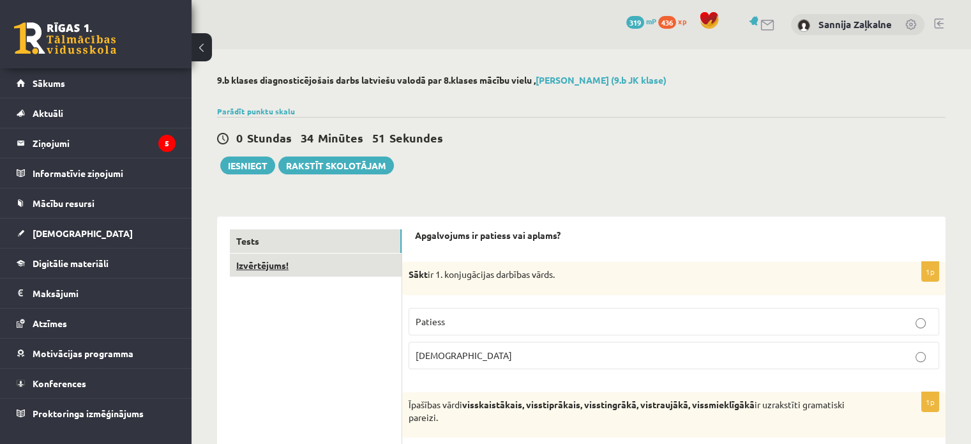
click at [289, 270] on link "Izvērtējums!" at bounding box center [316, 265] width 172 height 24
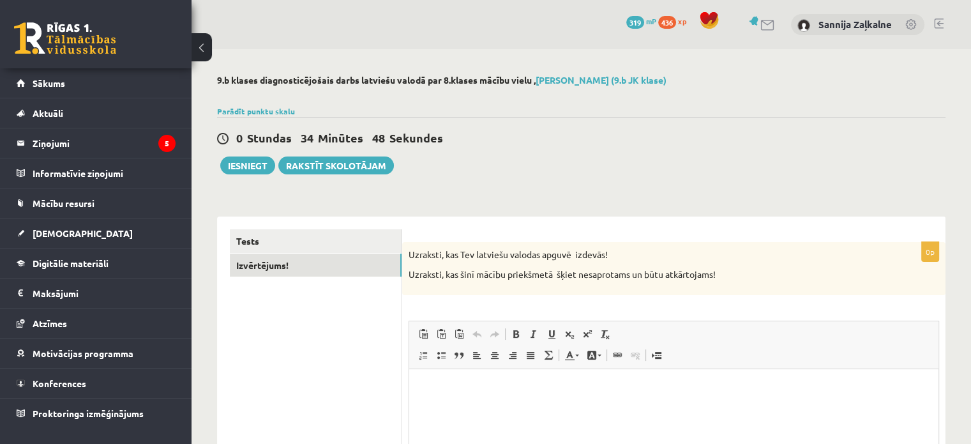
click at [485, 377] on html at bounding box center [673, 388] width 529 height 39
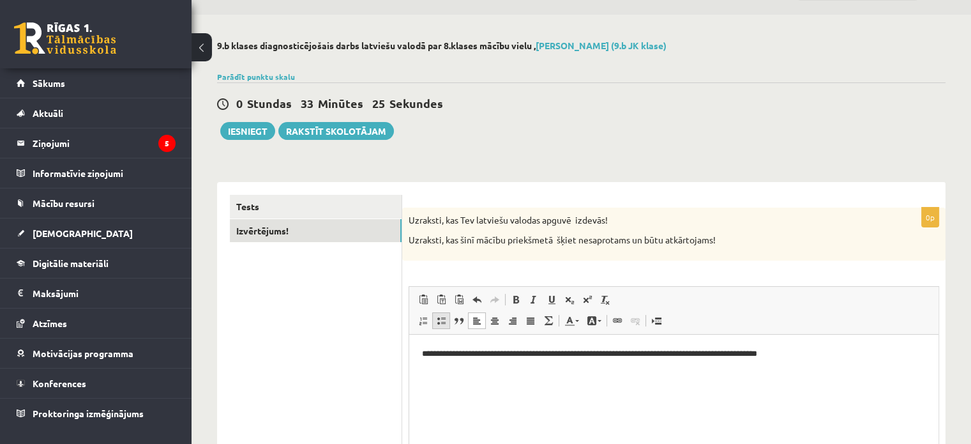
scroll to position [128, 0]
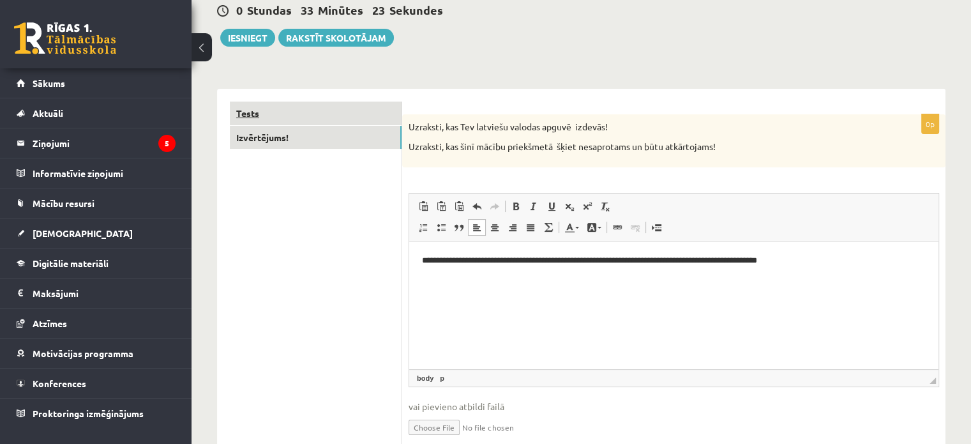
click at [338, 107] on link "Tests" at bounding box center [316, 114] width 172 height 24
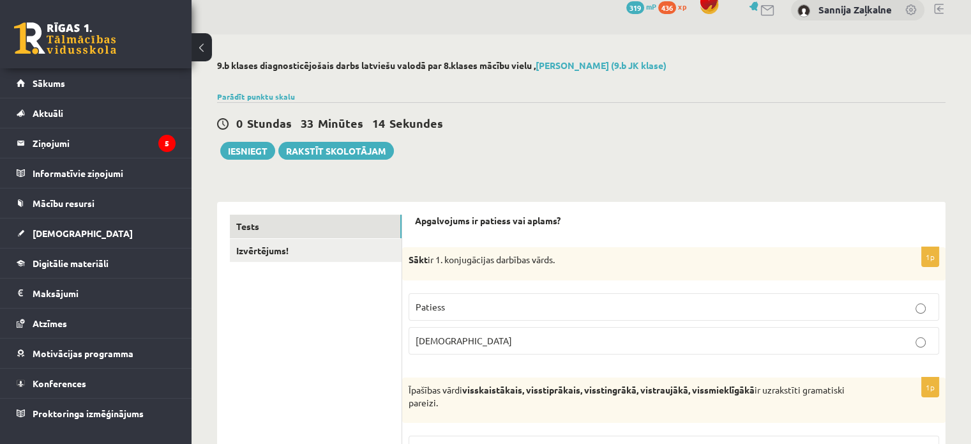
scroll to position [0, 0]
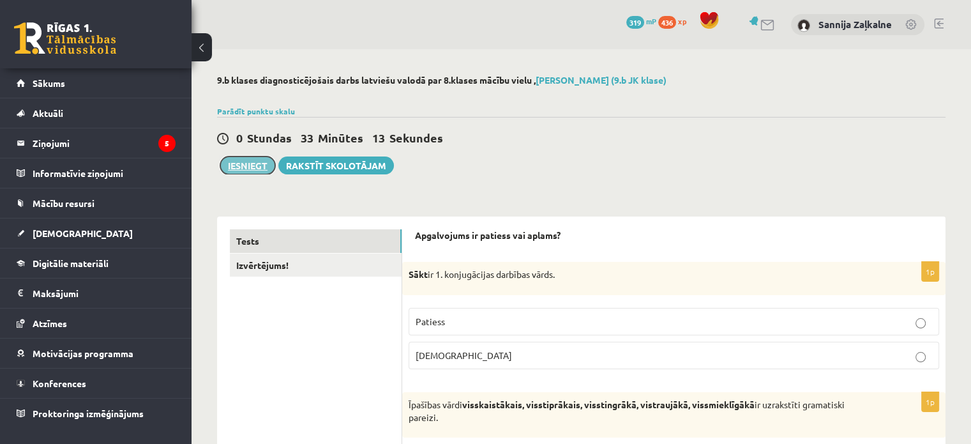
click at [255, 167] on button "Iesniegt" at bounding box center [247, 165] width 55 height 18
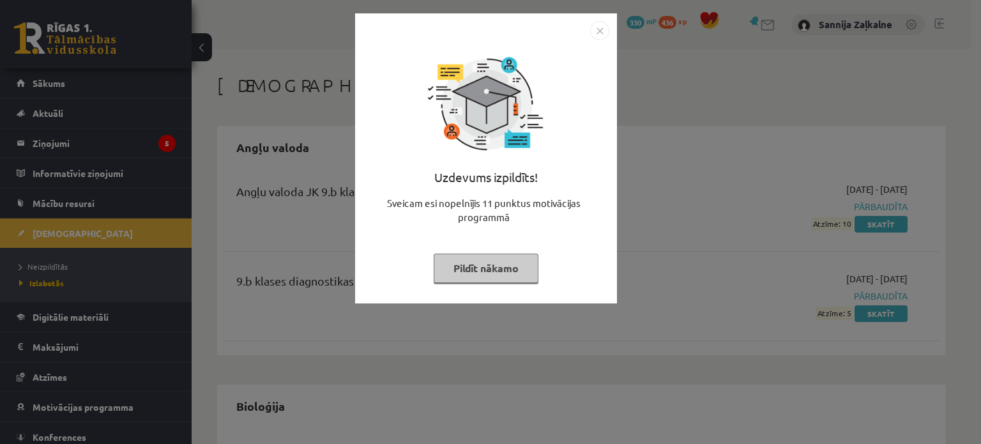
click at [595, 31] on img "Close" at bounding box center [599, 30] width 19 height 19
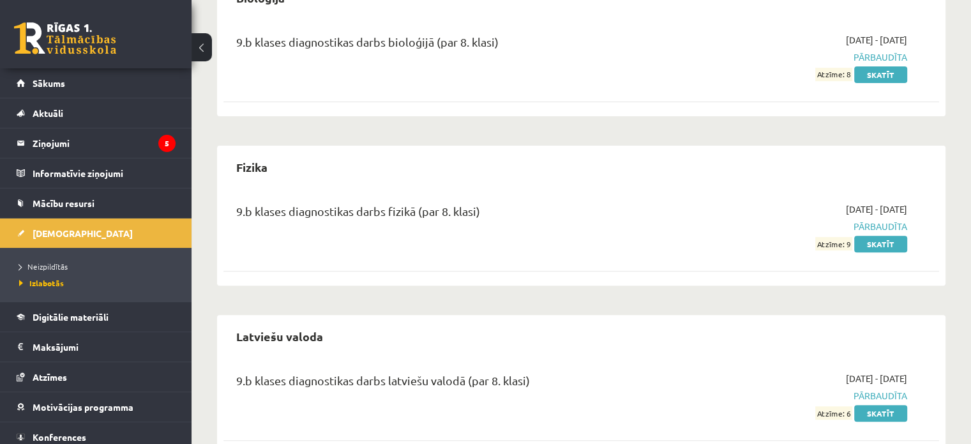
scroll to position [443, 0]
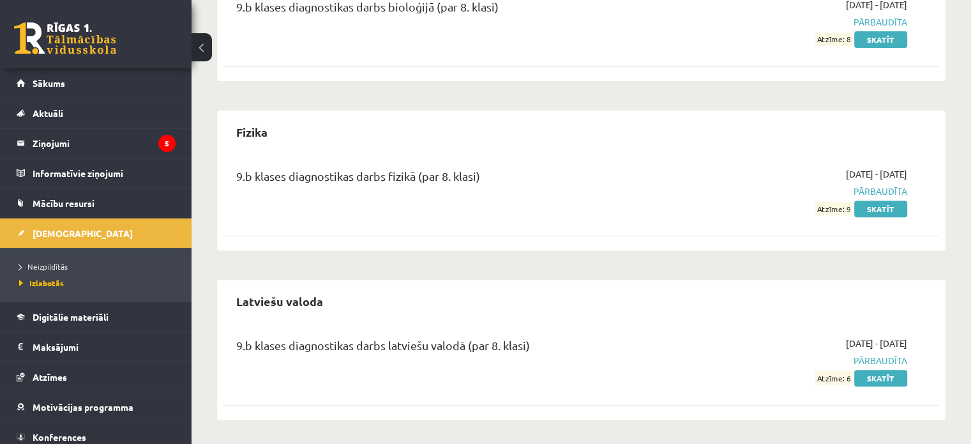
click at [884, 362] on span "Pārbaudīta" at bounding box center [802, 360] width 211 height 13
click at [871, 374] on link "Skatīt" at bounding box center [880, 378] width 53 height 17
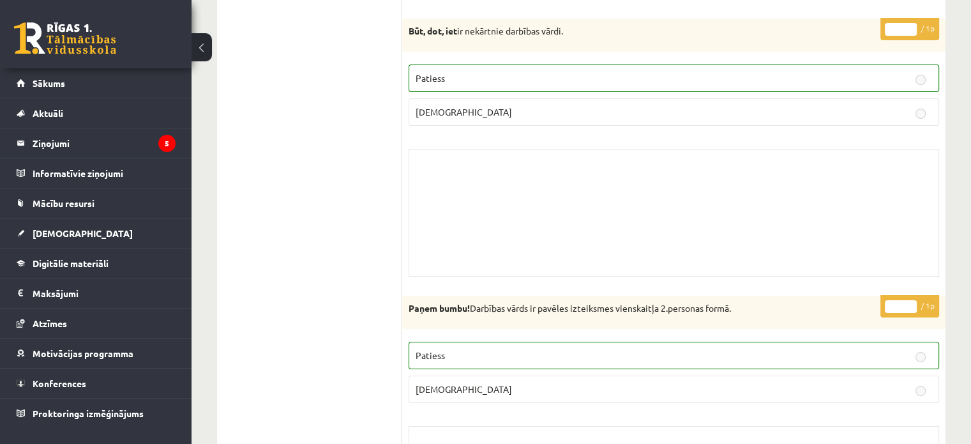
scroll to position [4725, 0]
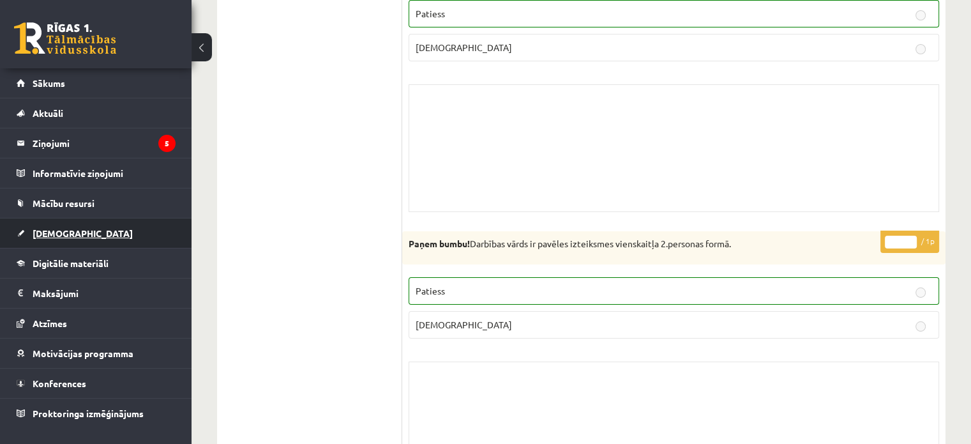
click at [74, 234] on link "[DEMOGRAPHIC_DATA]" at bounding box center [96, 232] width 159 height 29
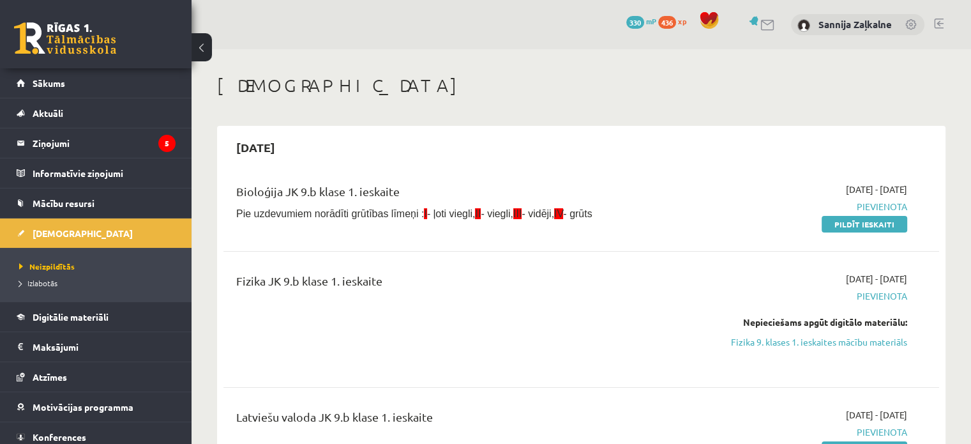
scroll to position [64, 0]
